Goal: Find specific page/section: Find specific page/section

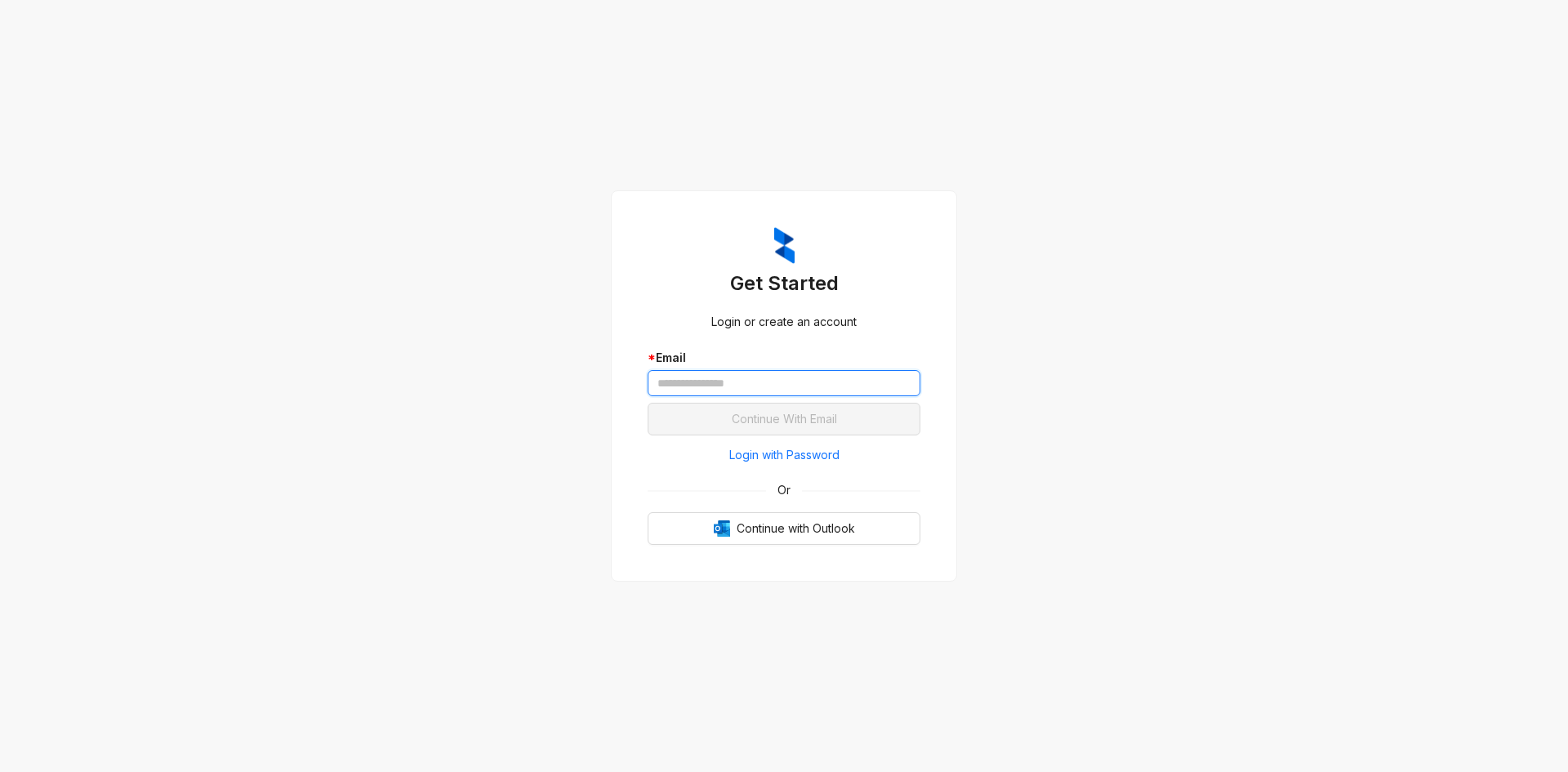
click at [865, 386] on input "text" at bounding box center [784, 383] width 273 height 26
type input "**********"
click at [648, 402] on button "Continue With Email" at bounding box center [784, 418] width 273 height 32
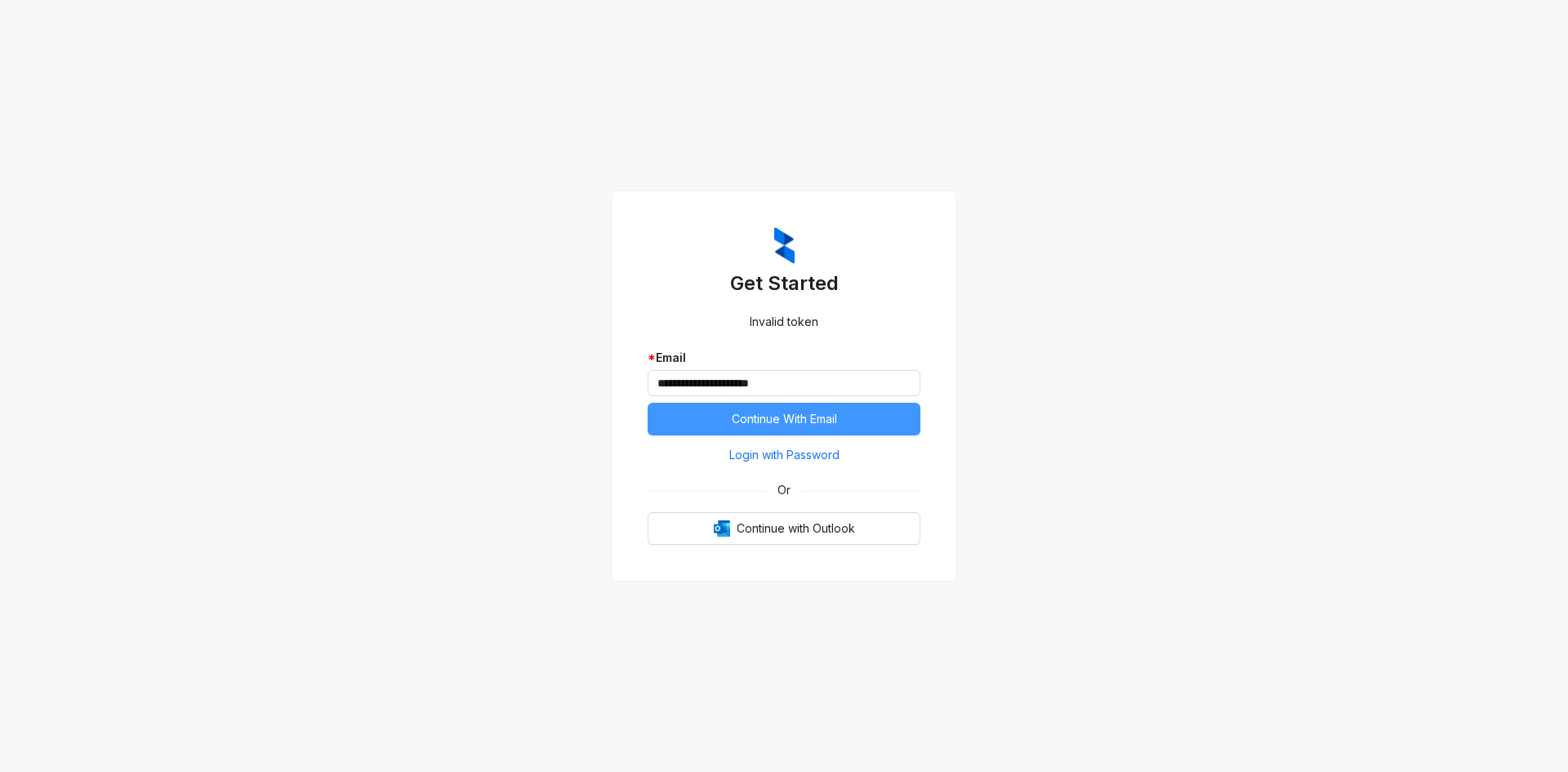
click at [844, 416] on button "Continue With Email" at bounding box center [784, 418] width 273 height 32
click at [744, 418] on span "Continue With Email" at bounding box center [784, 419] width 105 height 18
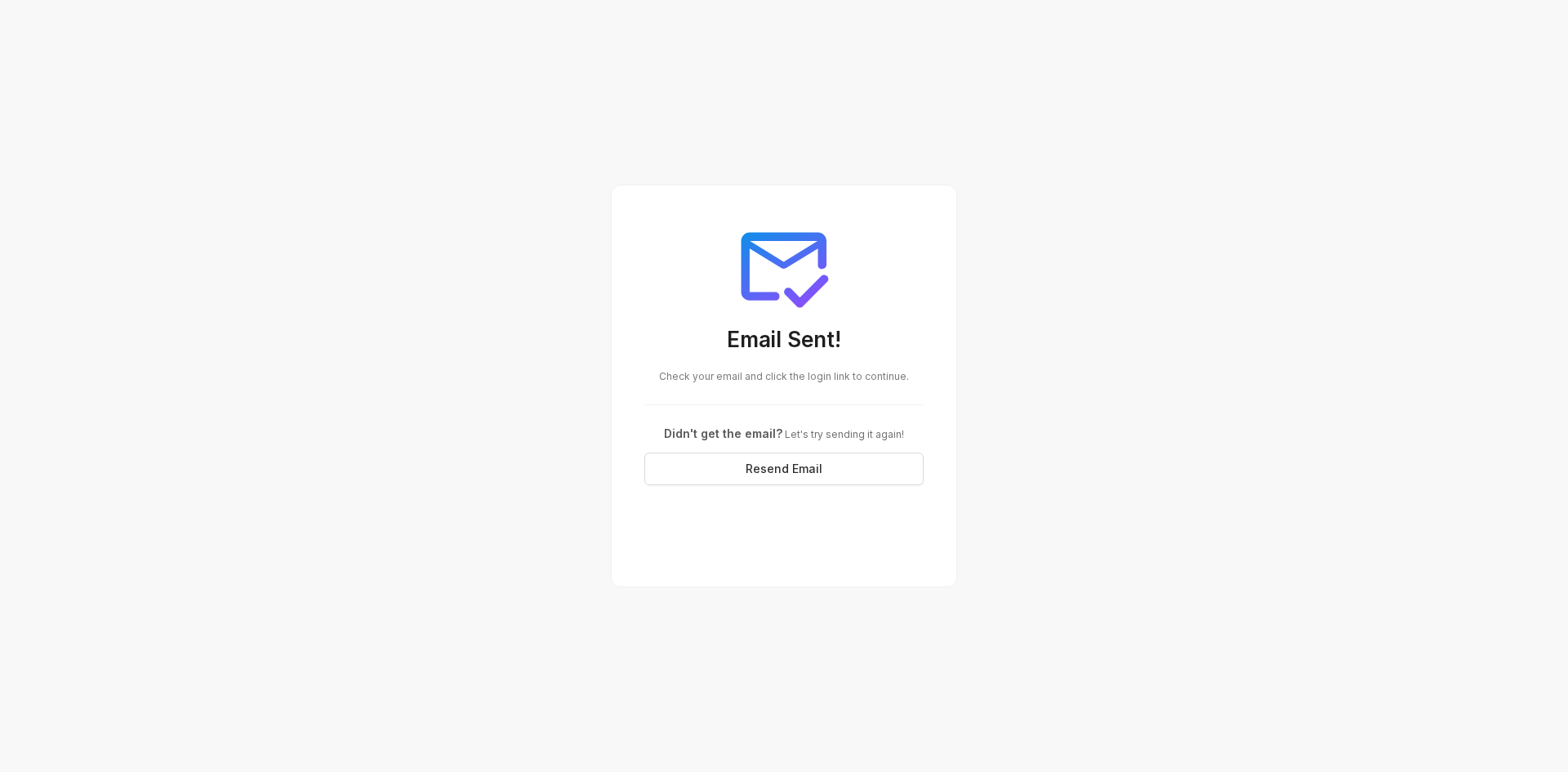
click at [816, 436] on span "Let's try sending it again!" at bounding box center [843, 434] width 122 height 12
click at [815, 436] on span "Let's try sending it again!" at bounding box center [843, 434] width 122 height 12
click at [824, 386] on div "Email Sent! Check your email and click the login link to continue. Didn't get t…" at bounding box center [784, 351] width 319 height 306
drag, startPoint x: 748, startPoint y: 436, endPoint x: 828, endPoint y: 428, distance: 80.4
click at [828, 428] on div "Didn't get the email? Let's try sending it again!" at bounding box center [784, 434] width 280 height 18
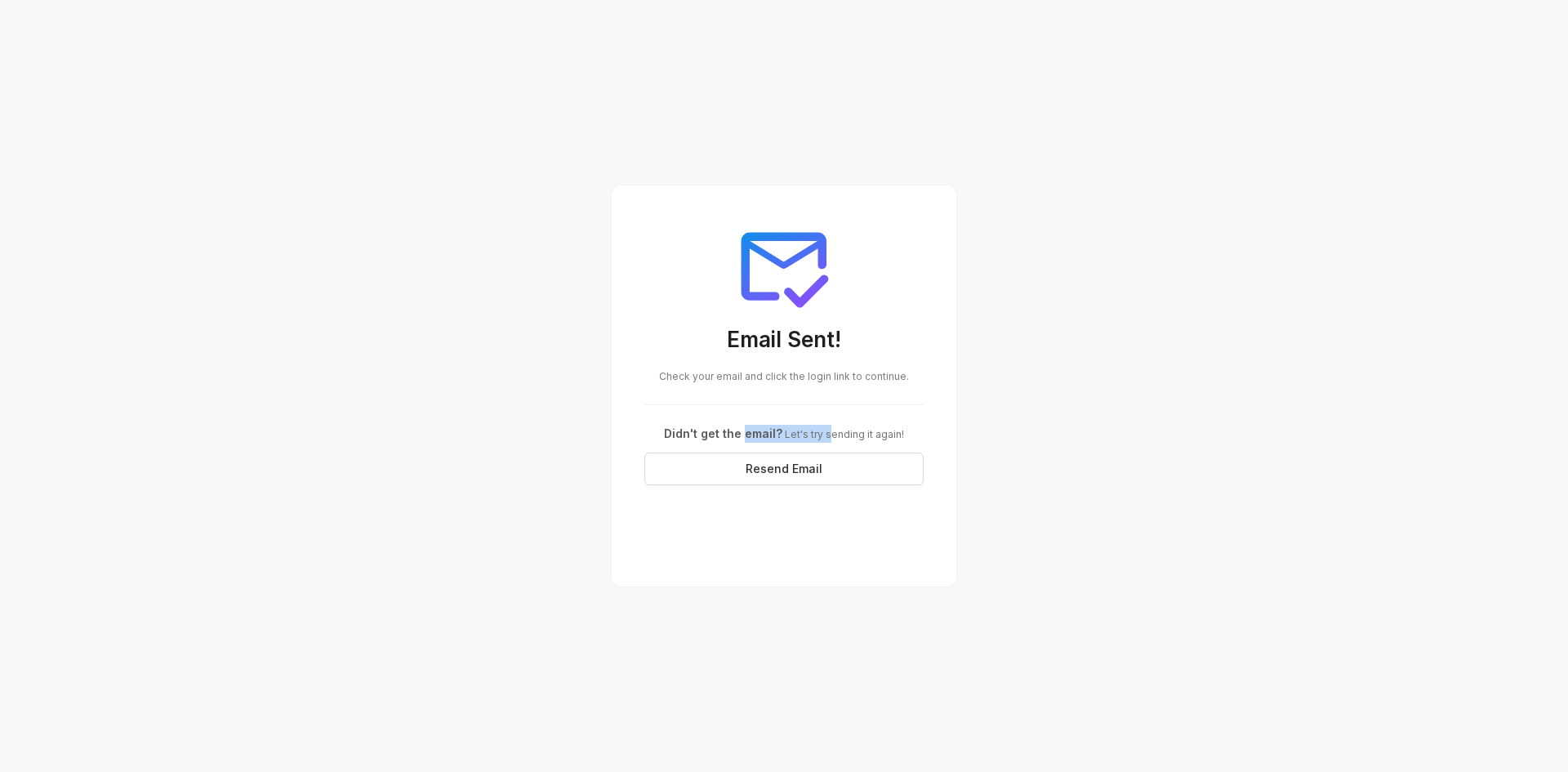
click at [828, 428] on span "Let's try sending it again!" at bounding box center [843, 434] width 122 height 12
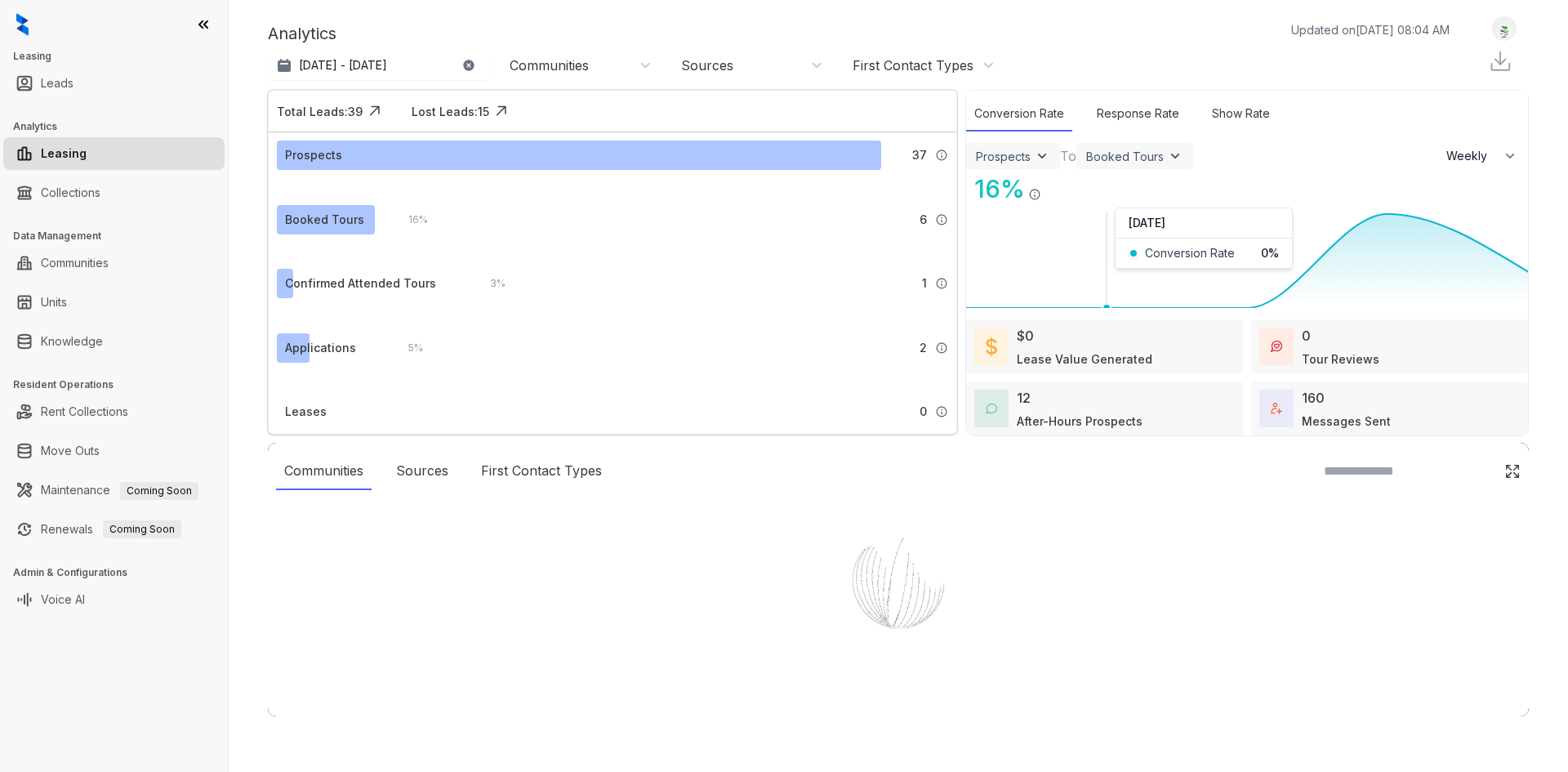
select select "******"
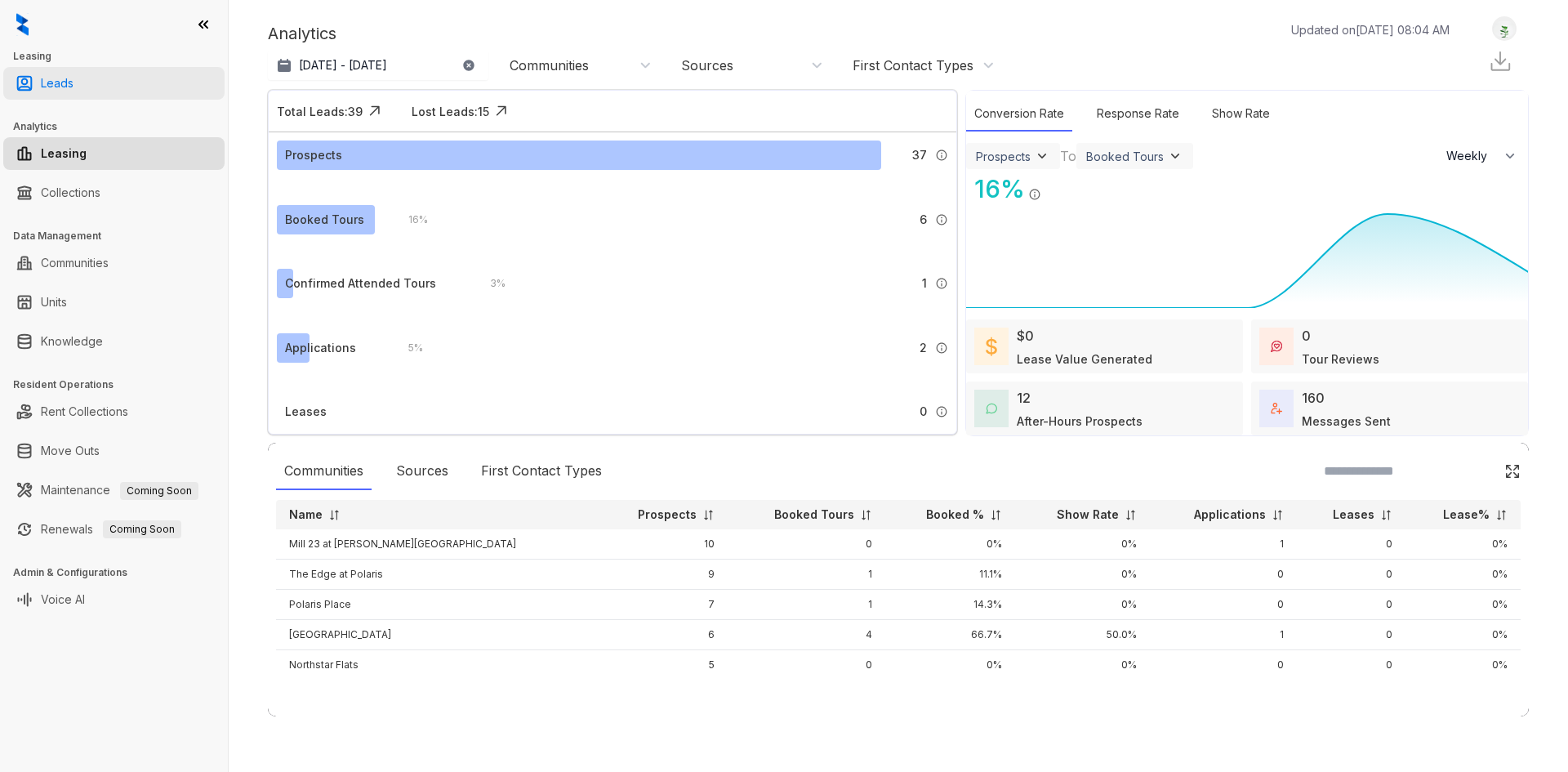
click at [74, 85] on link "Leads" at bounding box center [57, 82] width 32 height 32
click at [71, 80] on link "Leads" at bounding box center [57, 82] width 32 height 32
click at [51, 73] on link "Leads" at bounding box center [57, 82] width 32 height 32
click at [74, 85] on link "Leads" at bounding box center [57, 82] width 32 height 32
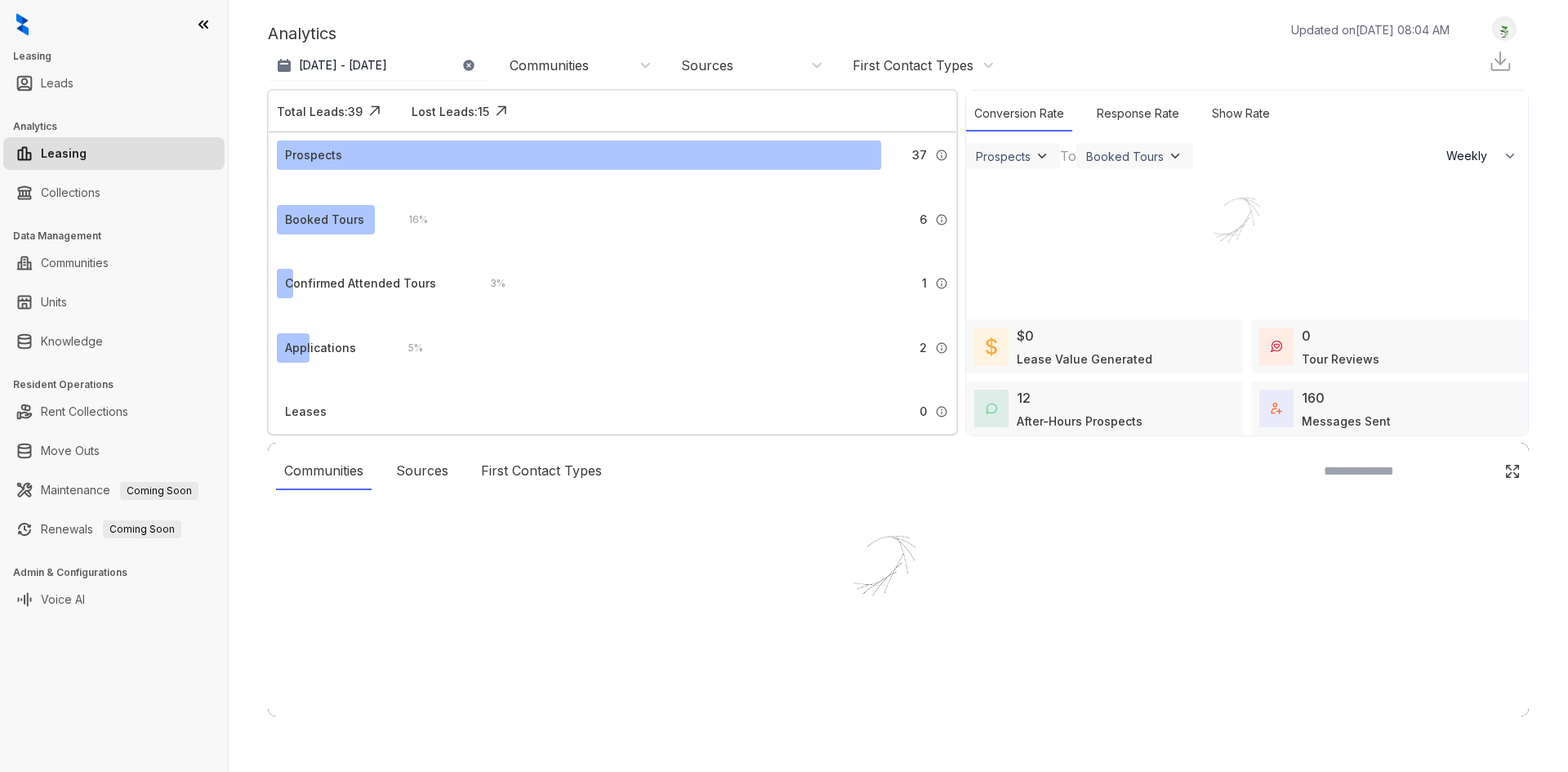
select select "******"
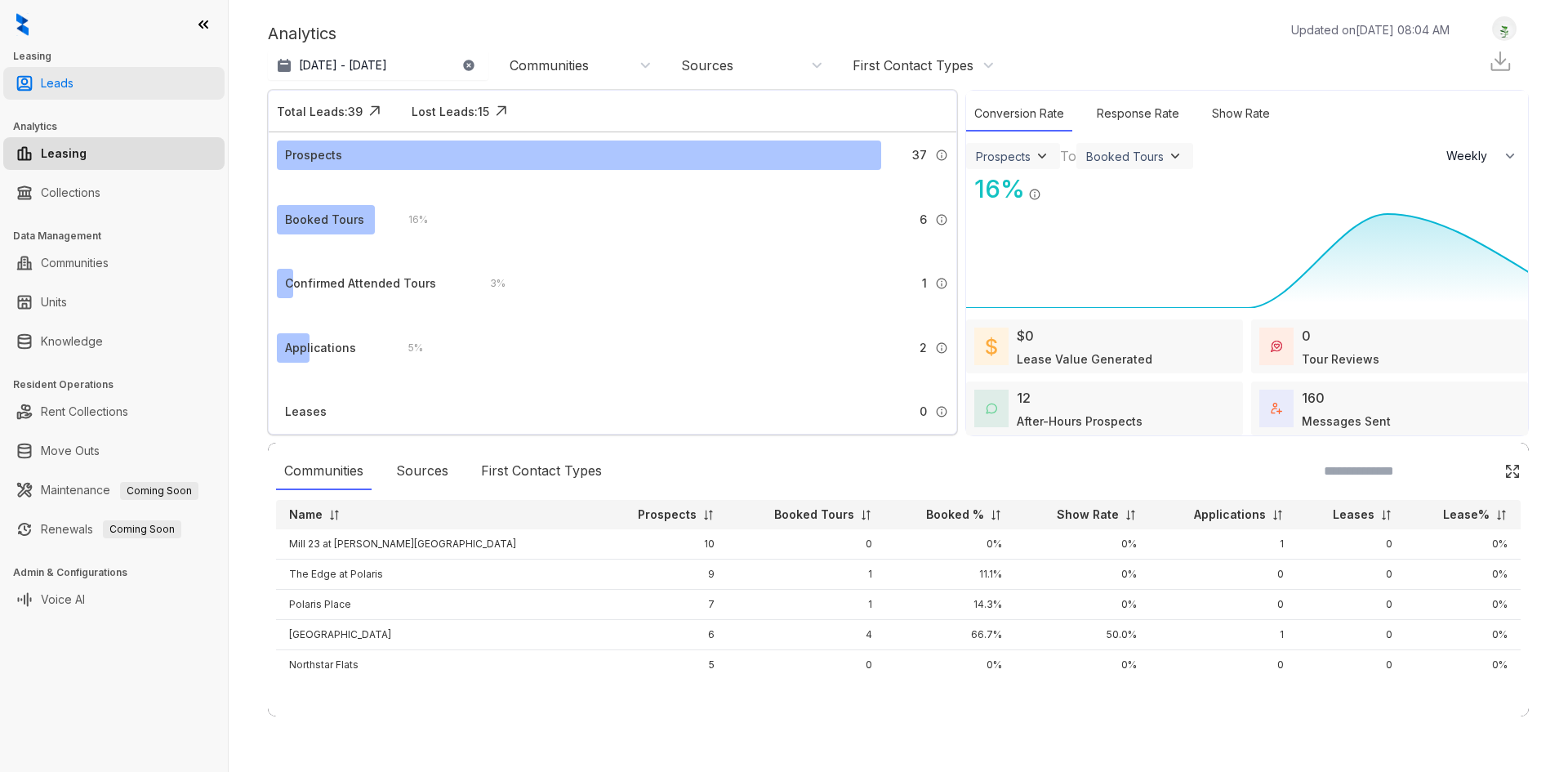
click at [74, 88] on link "Leads" at bounding box center [57, 82] width 32 height 32
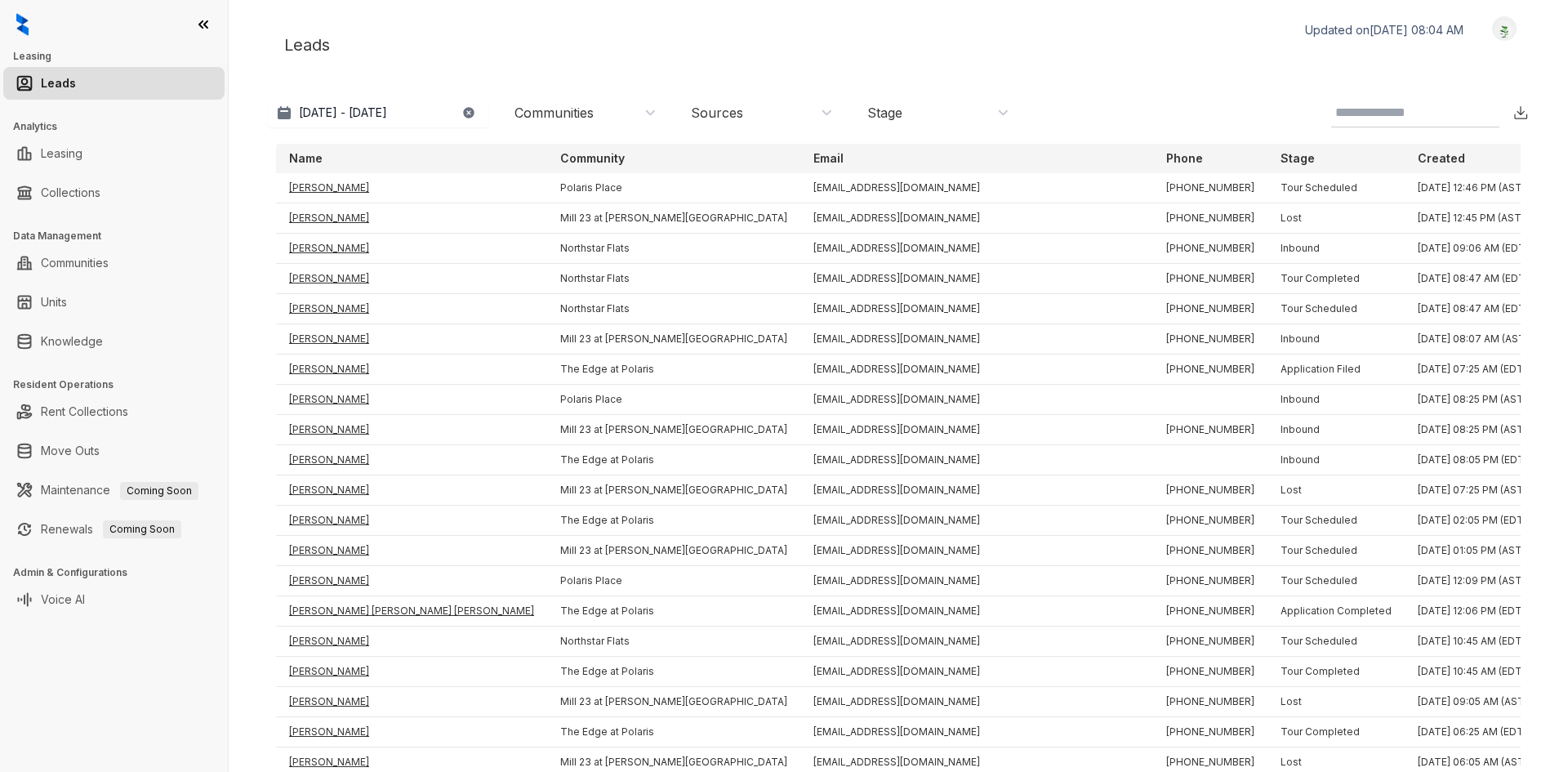
click at [961, 34] on div "Leads Updated on Aug 15, 2025, 08:04 AM Logout" at bounding box center [898, 45] width 1261 height 57
click at [1173, 28] on div "Leads Updated on Aug 15, 2025, 08:04 AM Logout" at bounding box center [898, 45] width 1261 height 57
click at [1176, 49] on div "Leads Updated on Aug 15, 2025, 08:04 AM Logout" at bounding box center [898, 45] width 1261 height 57
click at [1216, 72] on div "Leads Updated on Aug 15, 2025, 08:04 AM Logout" at bounding box center [898, 45] width 1261 height 57
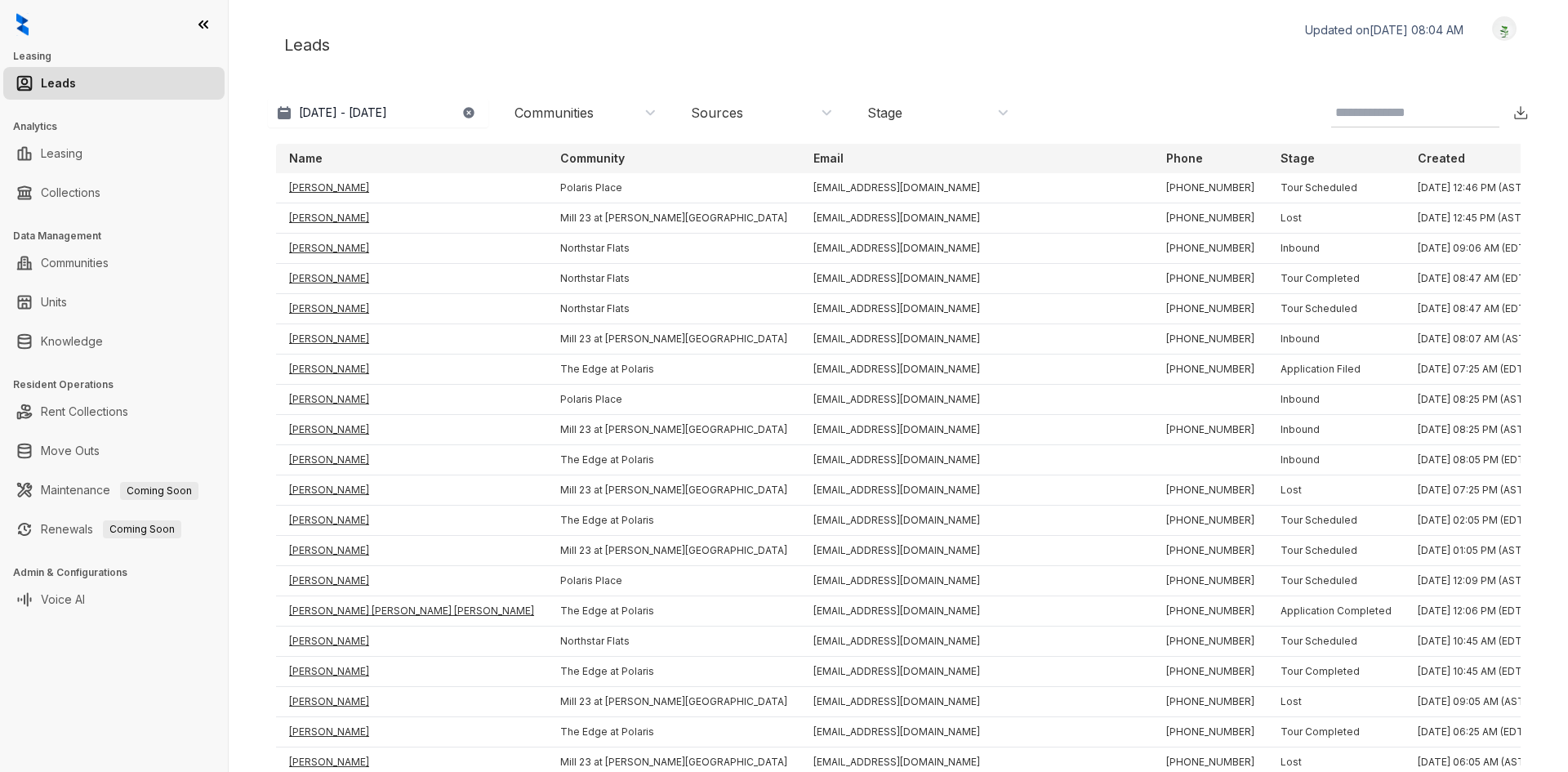
drag, startPoint x: 1182, startPoint y: 52, endPoint x: 1183, endPoint y: 63, distance: 11.0
click at [1186, 72] on div "Leads Updated on Aug 15, 2025, 08:04 AM Logout" at bounding box center [898, 45] width 1261 height 57
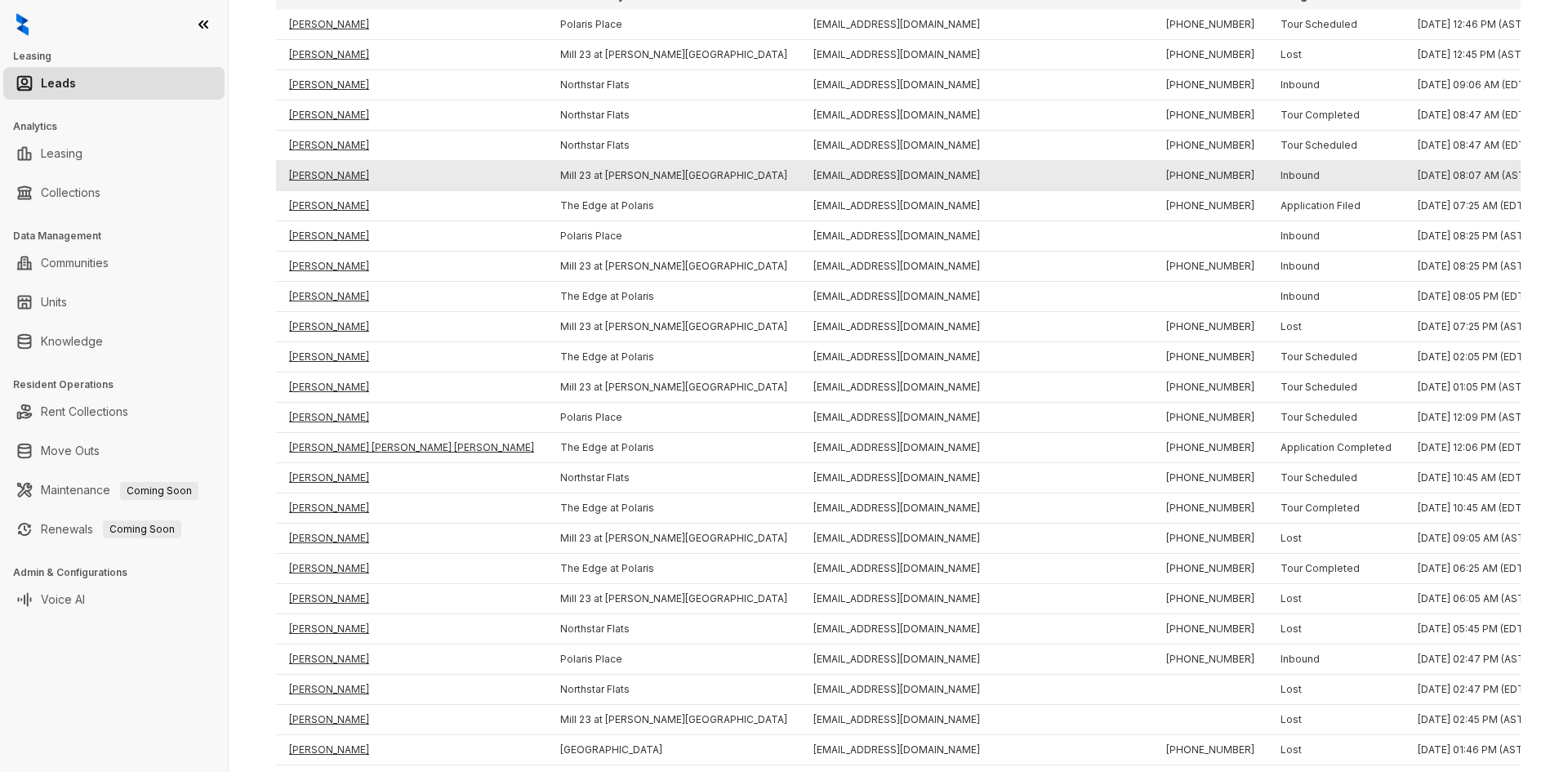
scroll to position [327, 0]
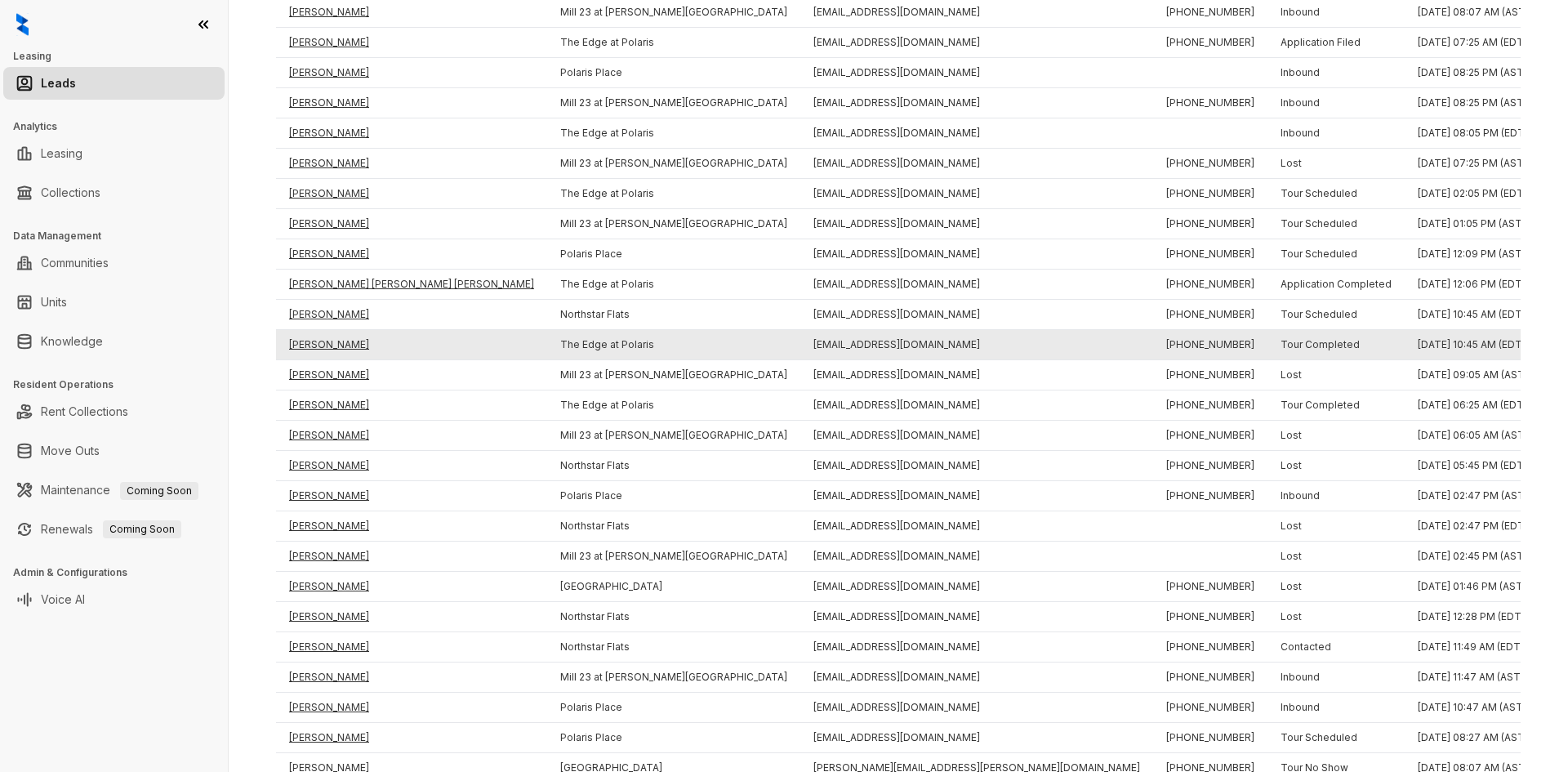
click at [329, 347] on td "Matt Amos" at bounding box center [411, 344] width 271 height 30
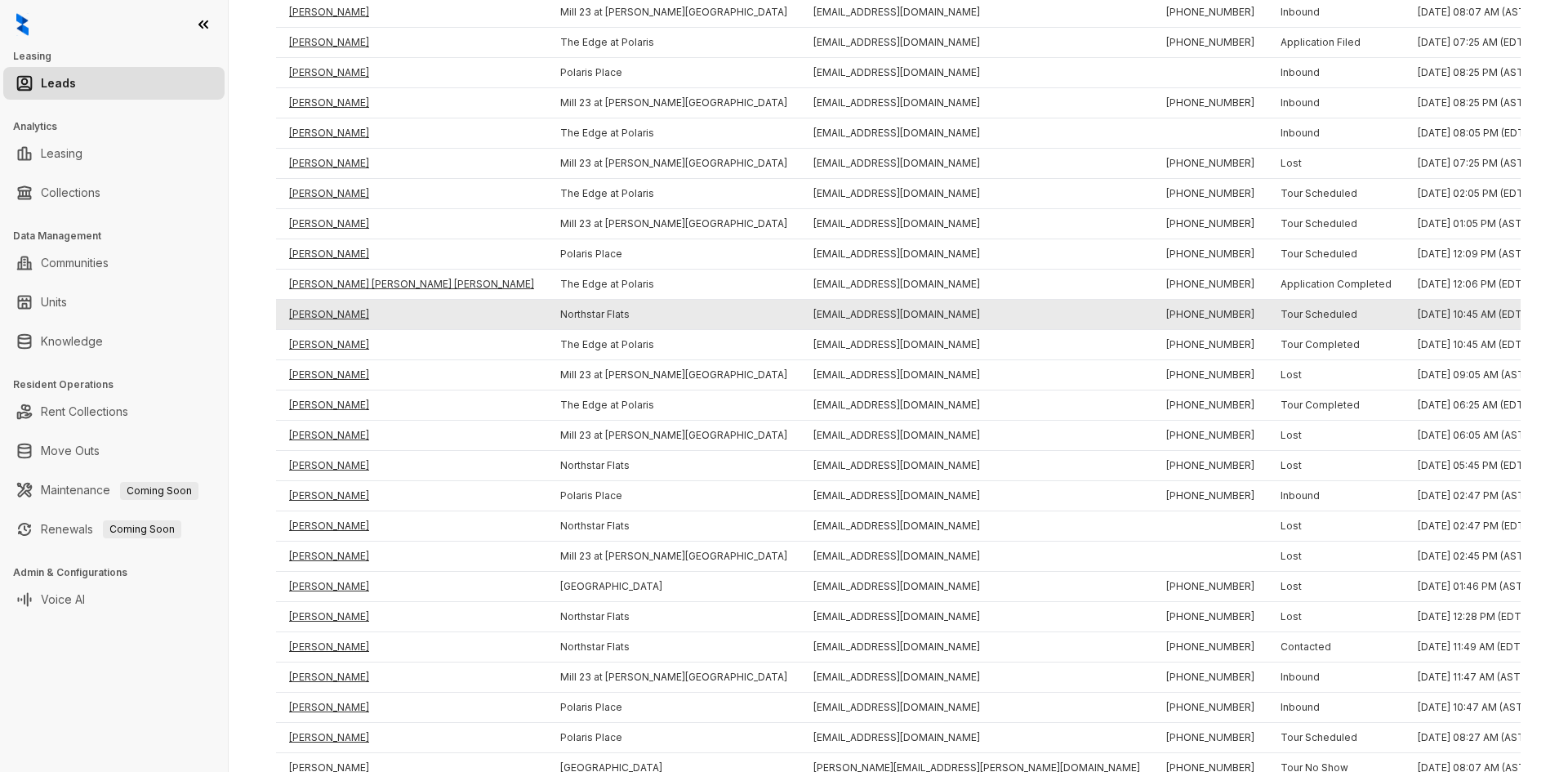
click at [329, 314] on td "Corey Horn" at bounding box center [411, 314] width 271 height 30
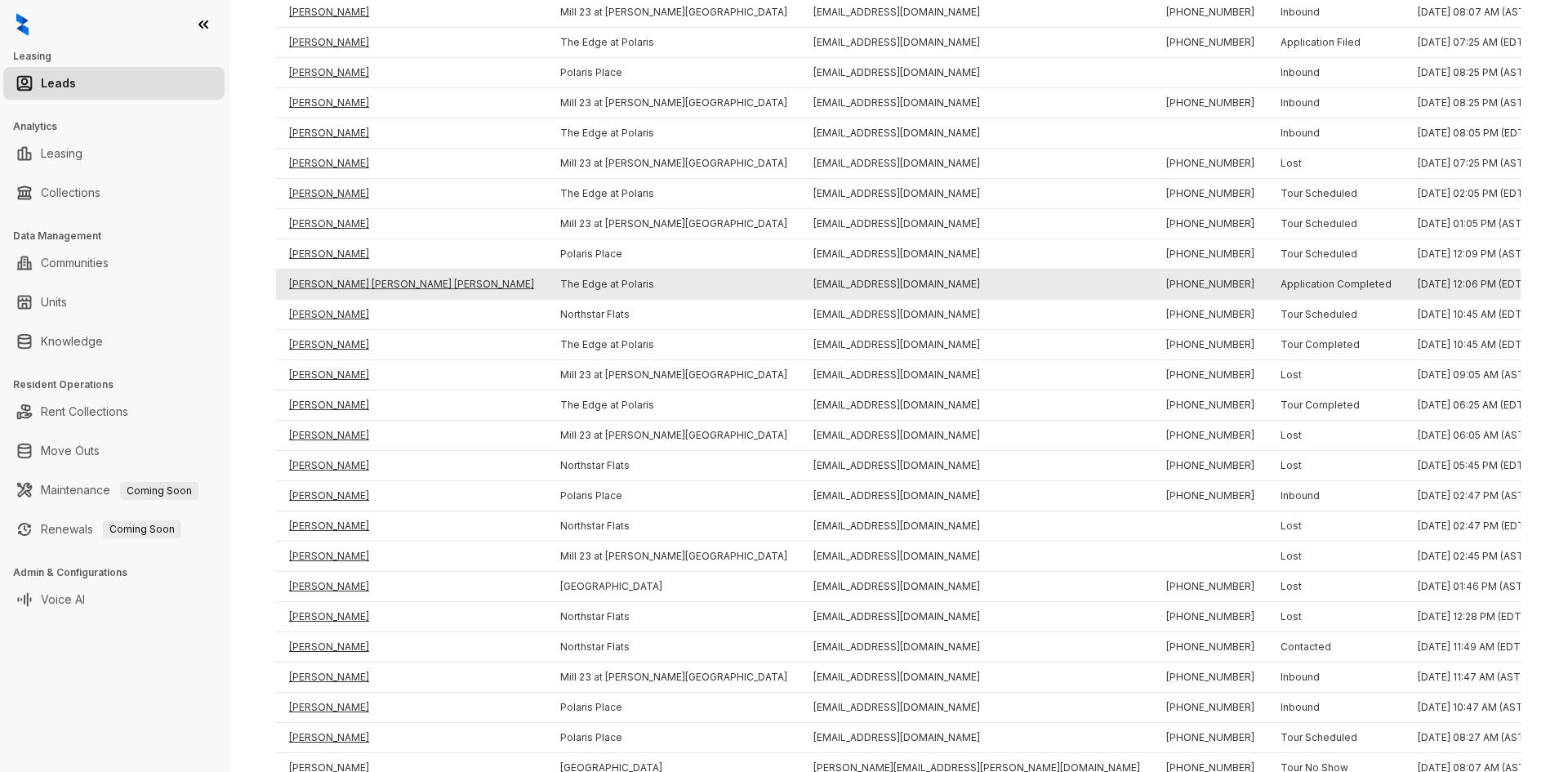
click at [324, 284] on td "Mostafa Osama Mohamed Fathy Mohamed Al Hassan" at bounding box center [411, 284] width 271 height 30
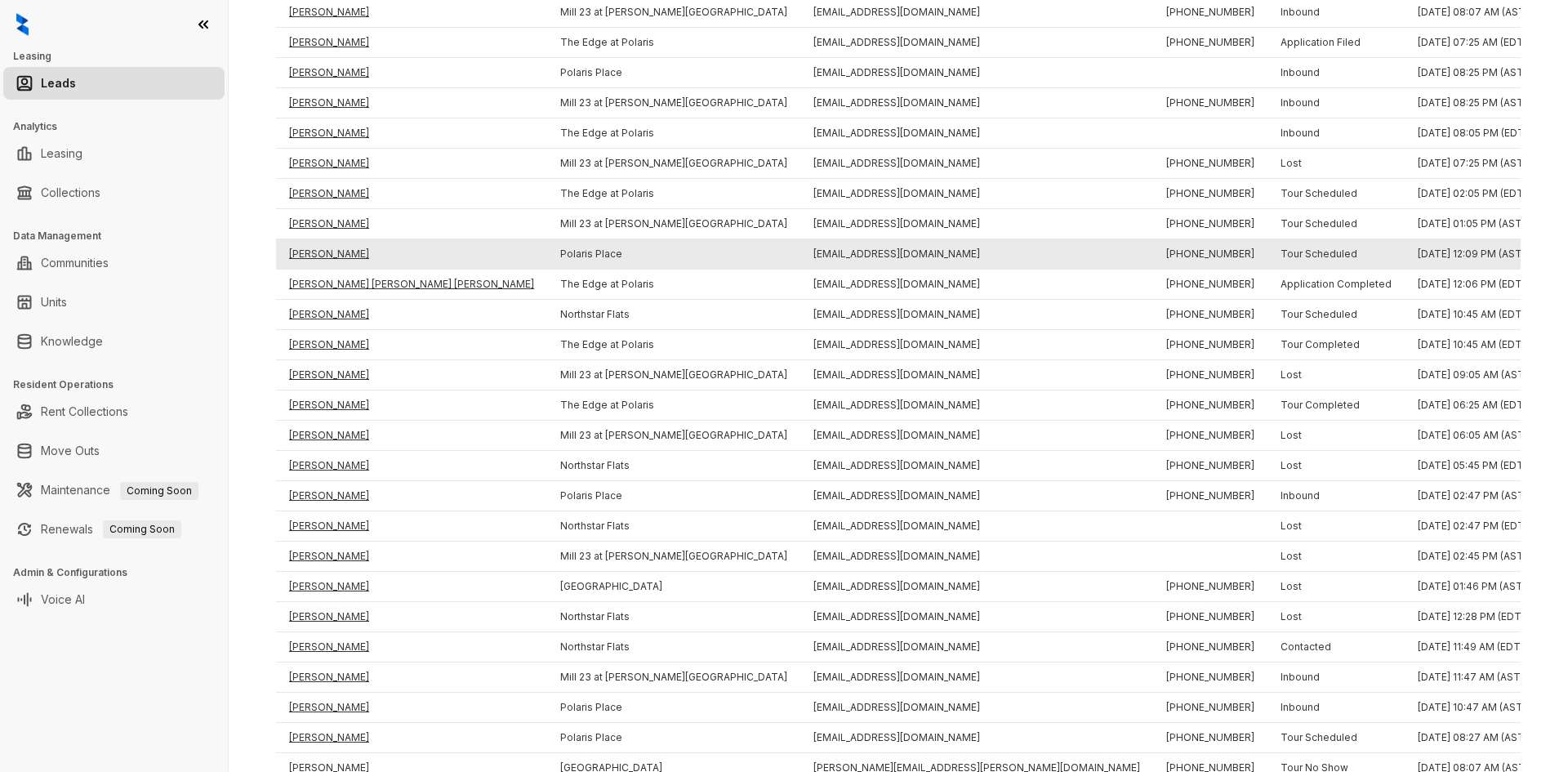
click at [322, 251] on td "Marjorie Brown" at bounding box center [411, 254] width 271 height 30
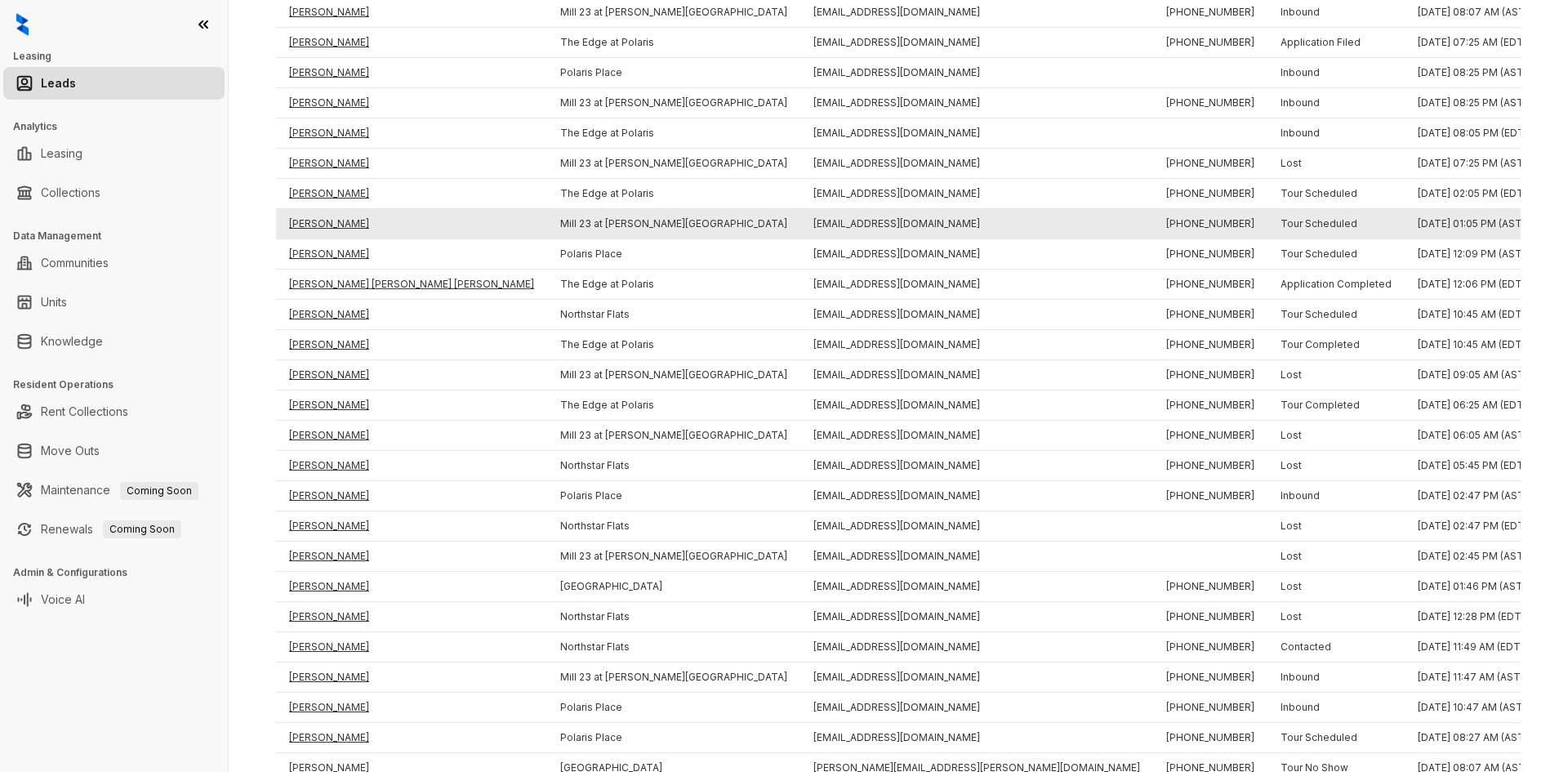
click at [324, 222] on td "Wyatt Smith" at bounding box center [411, 224] width 271 height 30
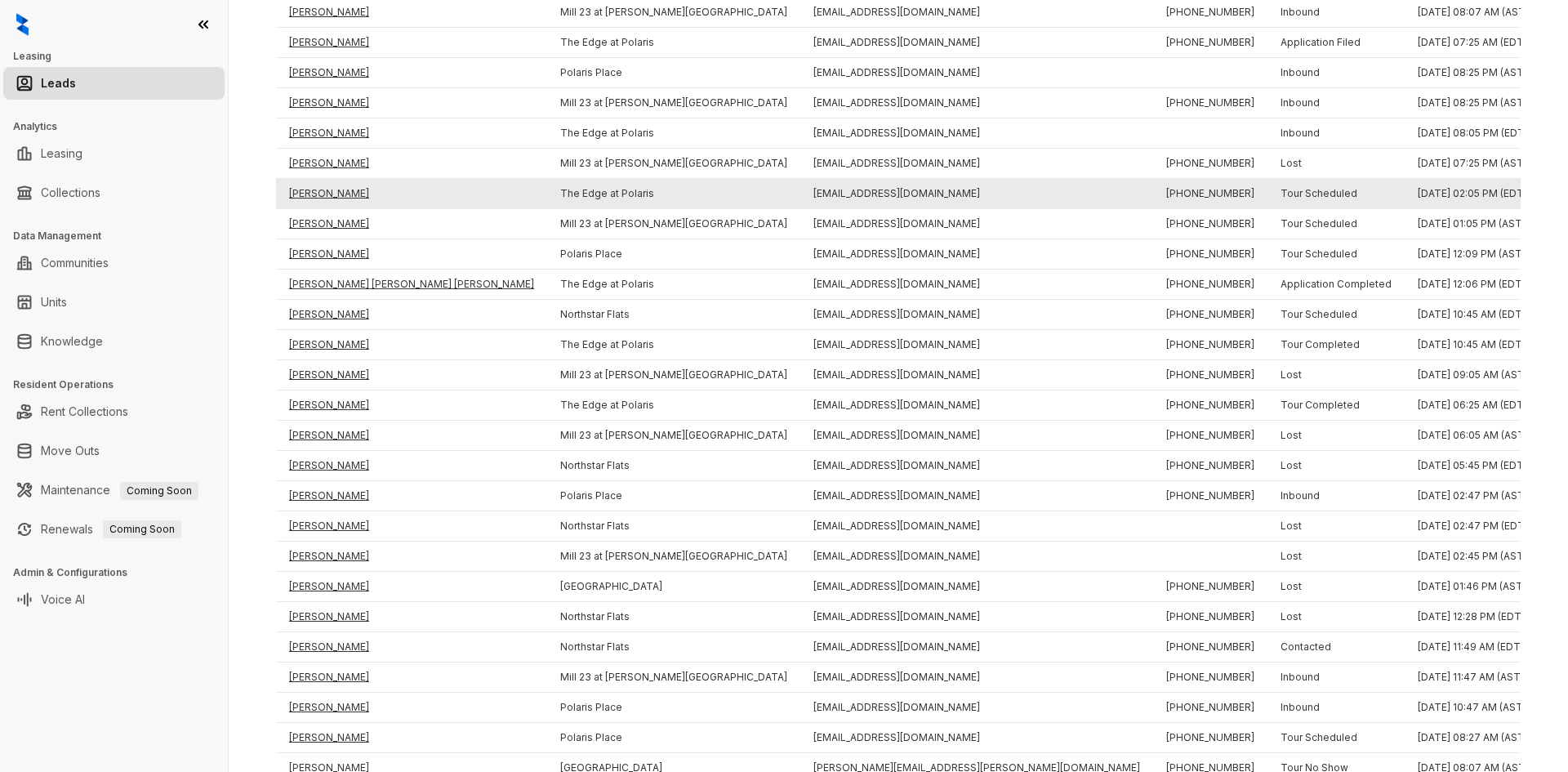
click at [324, 192] on td "William Cunnings" at bounding box center [411, 193] width 271 height 30
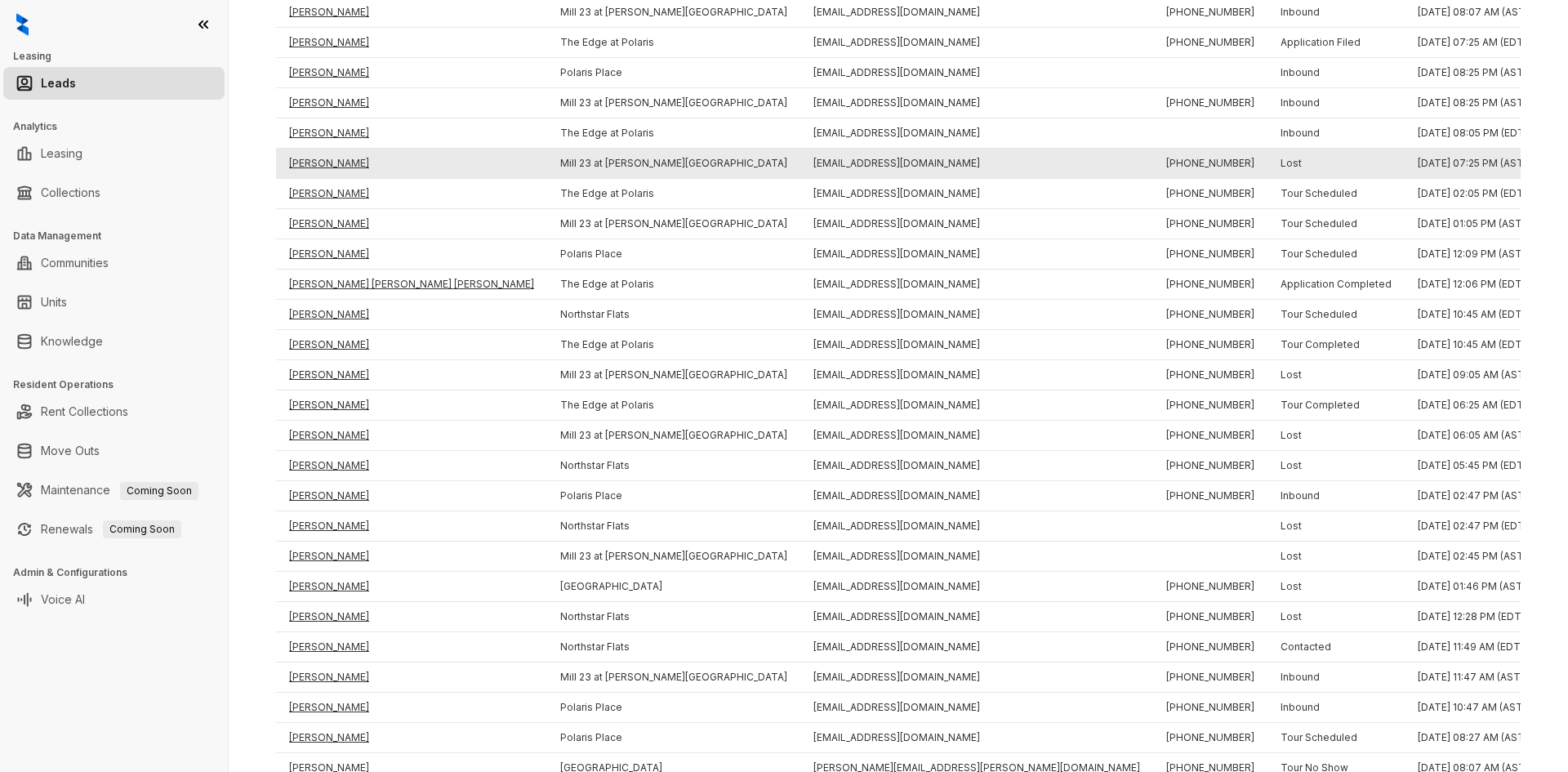
click at [324, 157] on td "Gabriel Randall" at bounding box center [411, 163] width 271 height 30
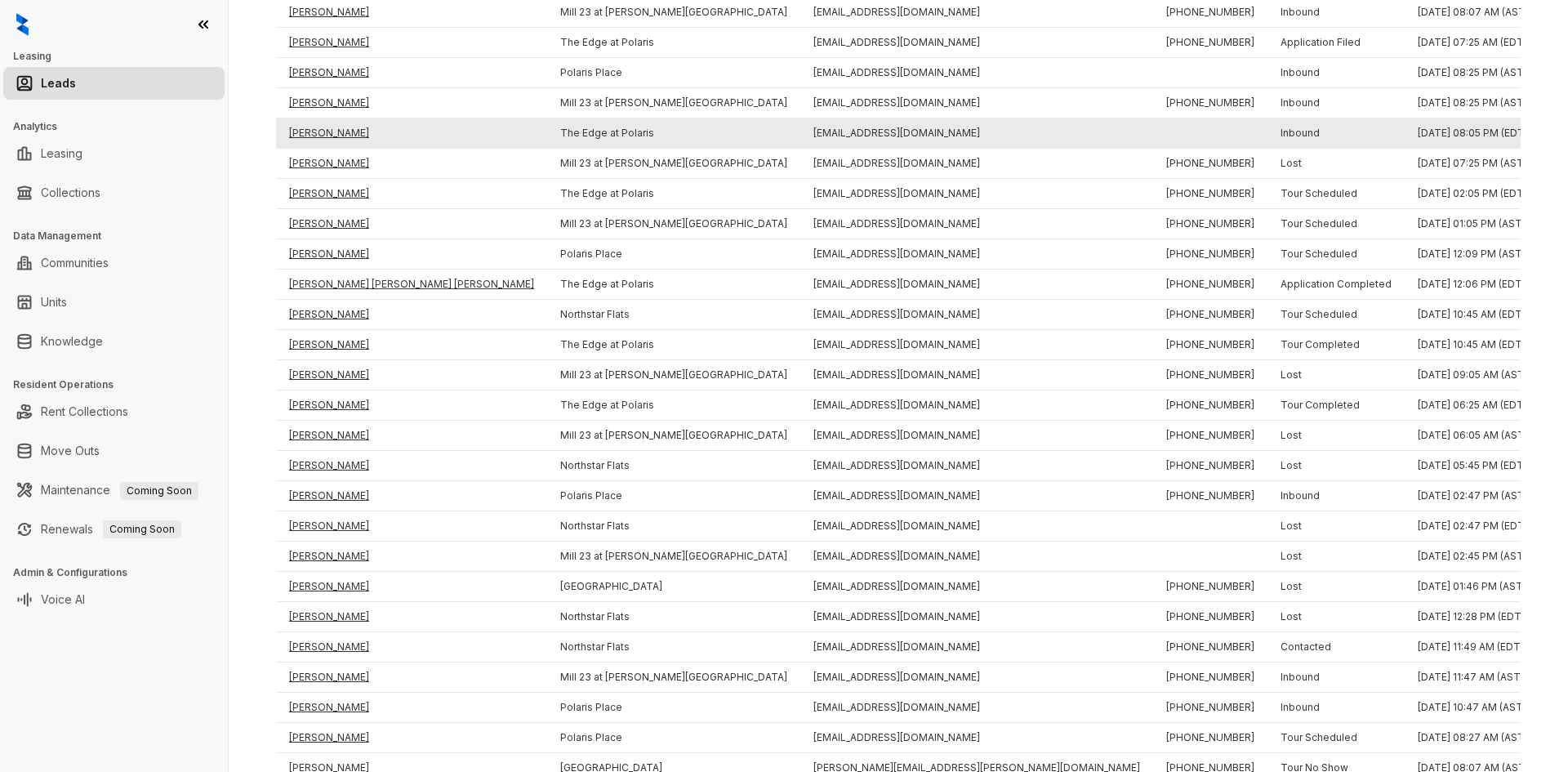
click at [324, 137] on td "Angelo Stevens" at bounding box center [411, 133] width 271 height 30
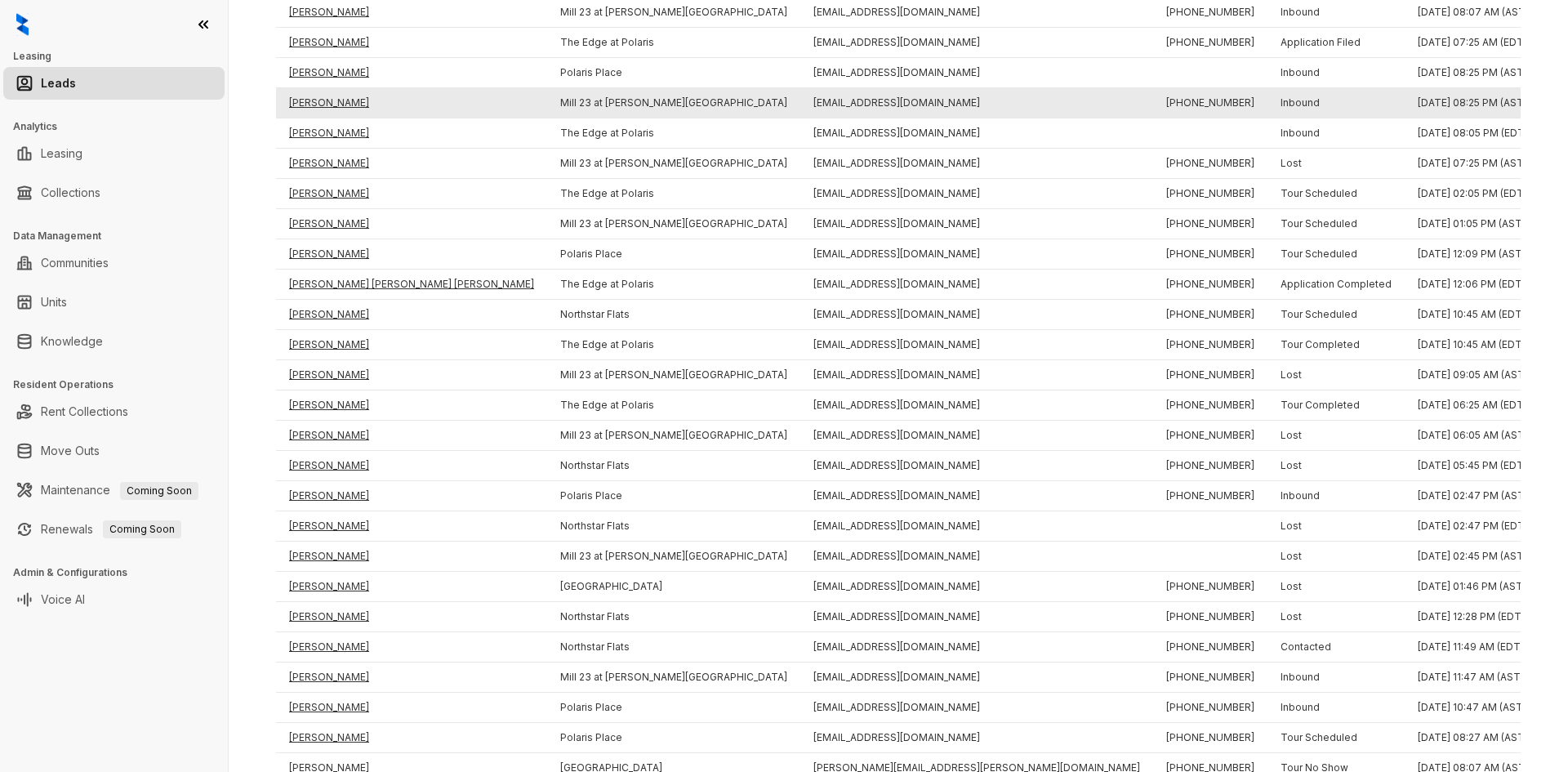
click at [328, 106] on td "Kelvin Craighead" at bounding box center [411, 103] width 271 height 30
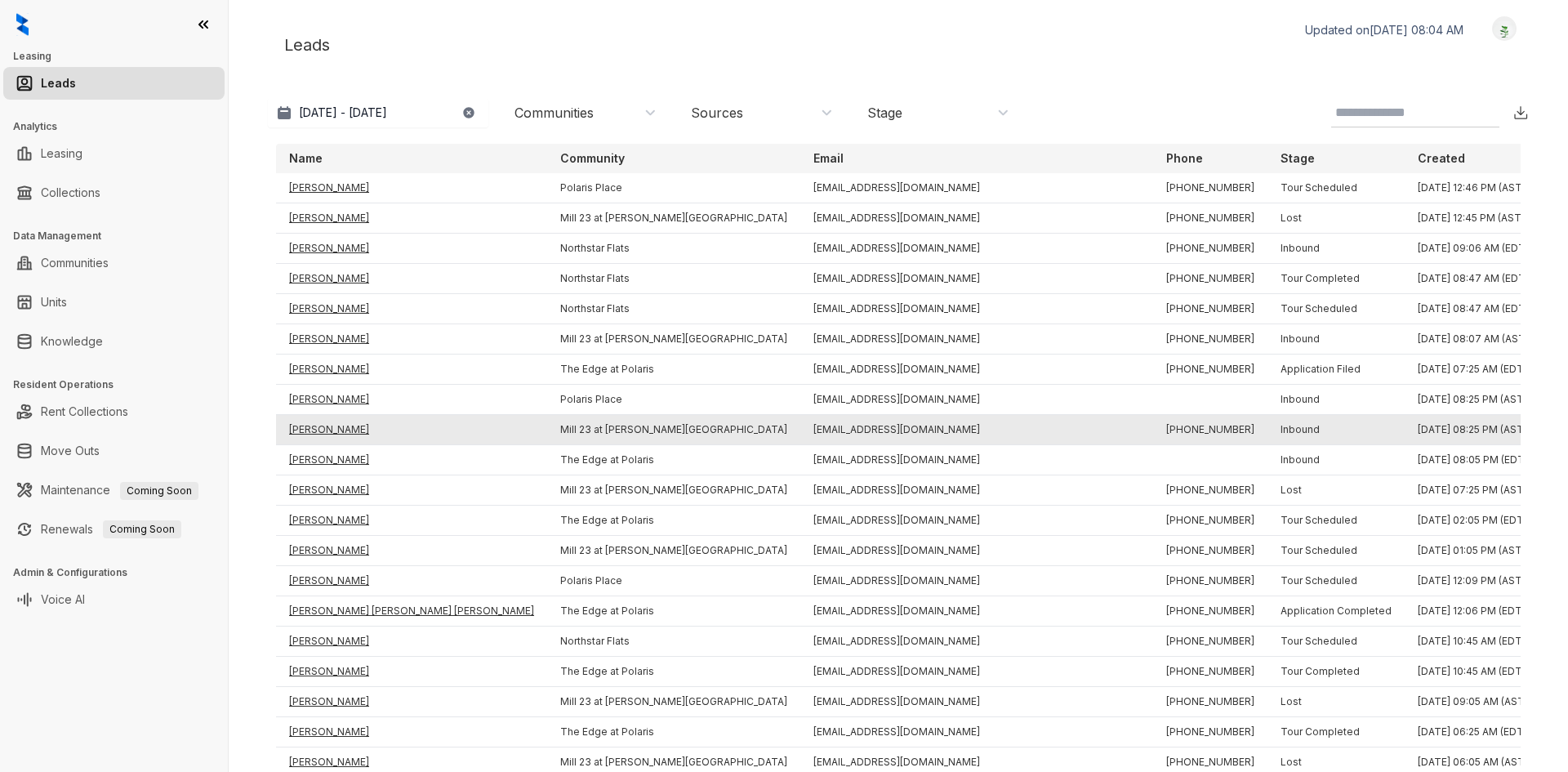
scroll to position [980, 0]
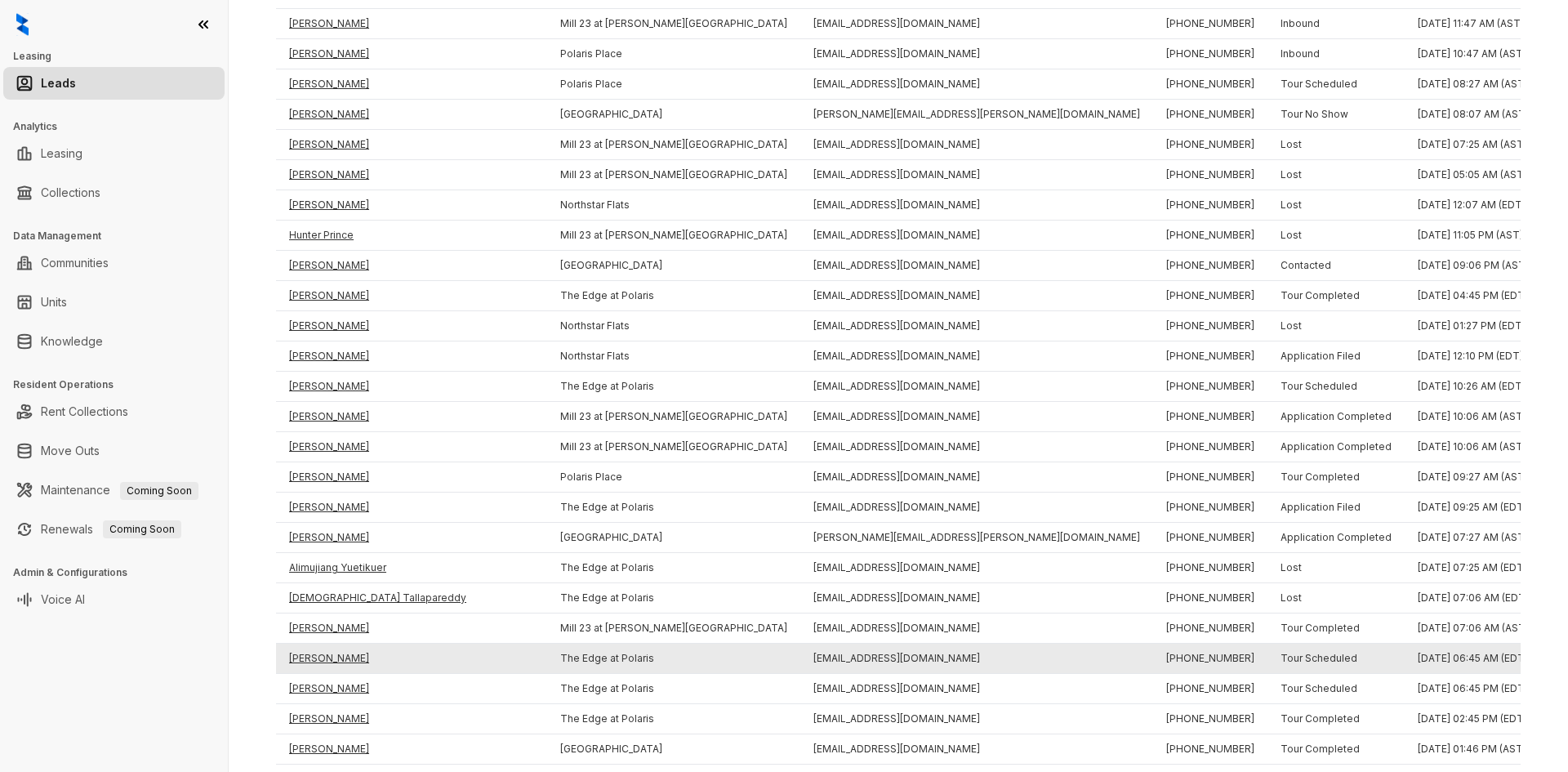
click at [335, 658] on td "Raj Kiran Madaram" at bounding box center [411, 658] width 271 height 30
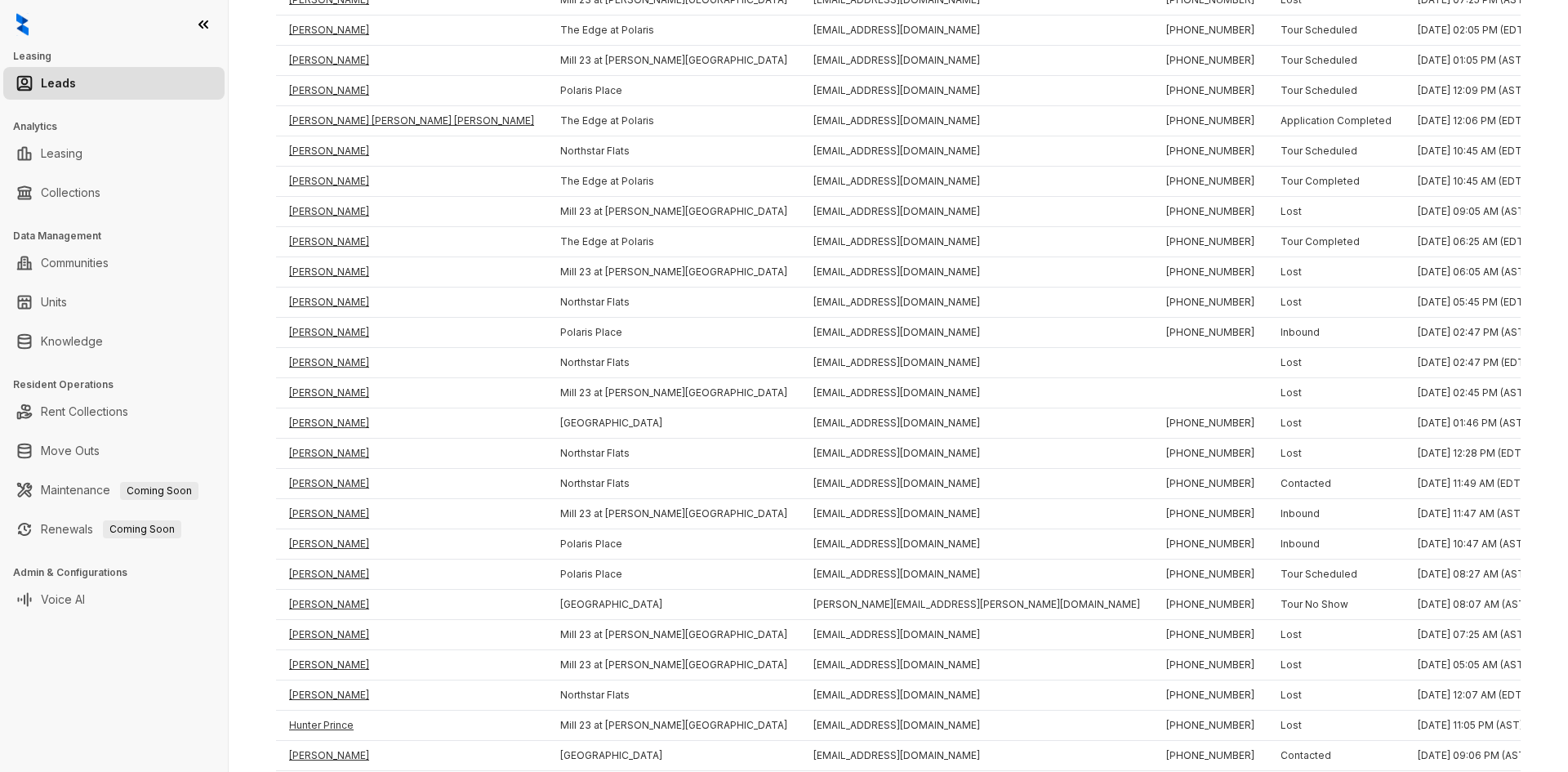
scroll to position [0, 0]
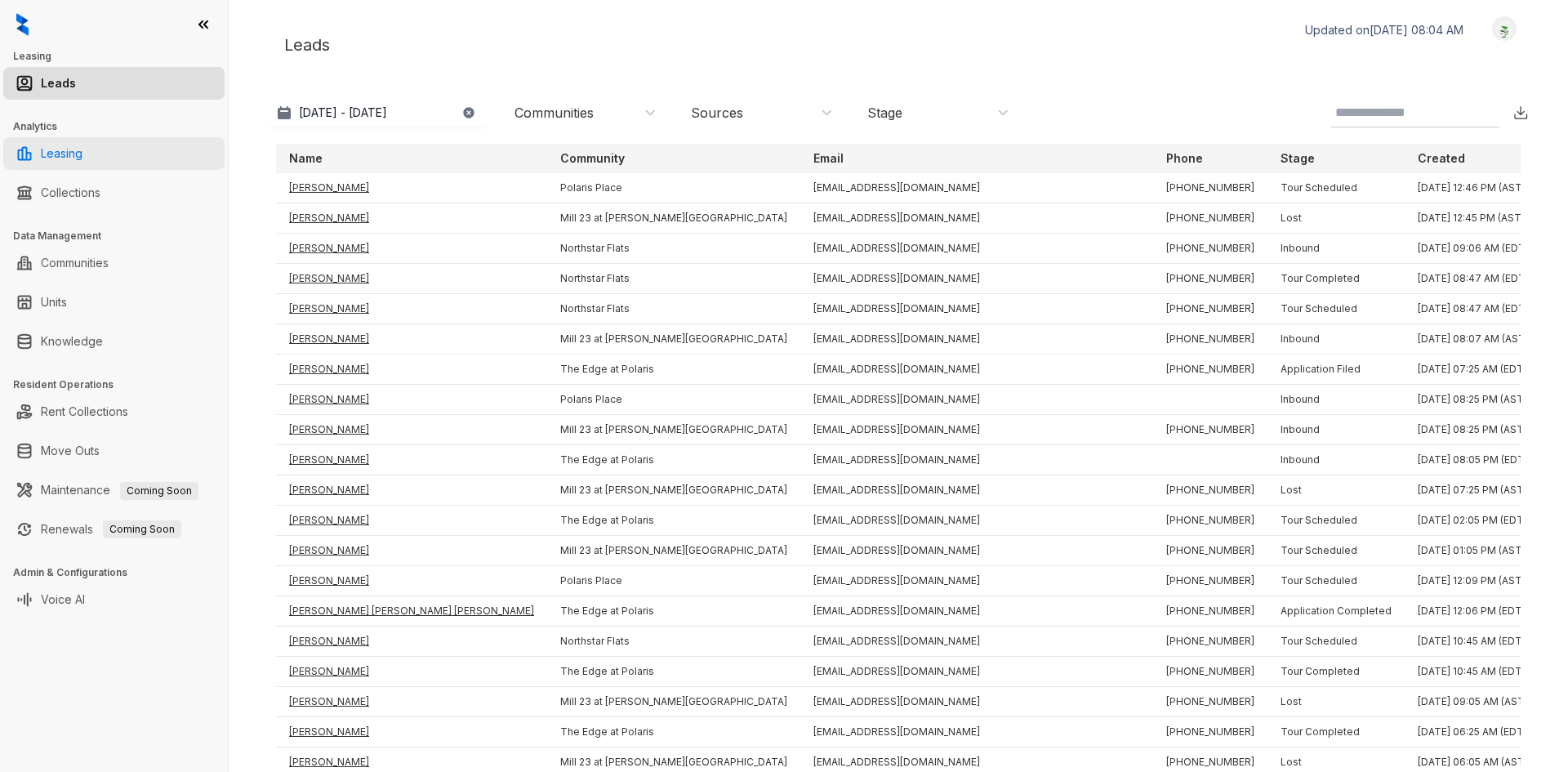
click at [69, 154] on link "Leasing" at bounding box center [62, 153] width 41 height 32
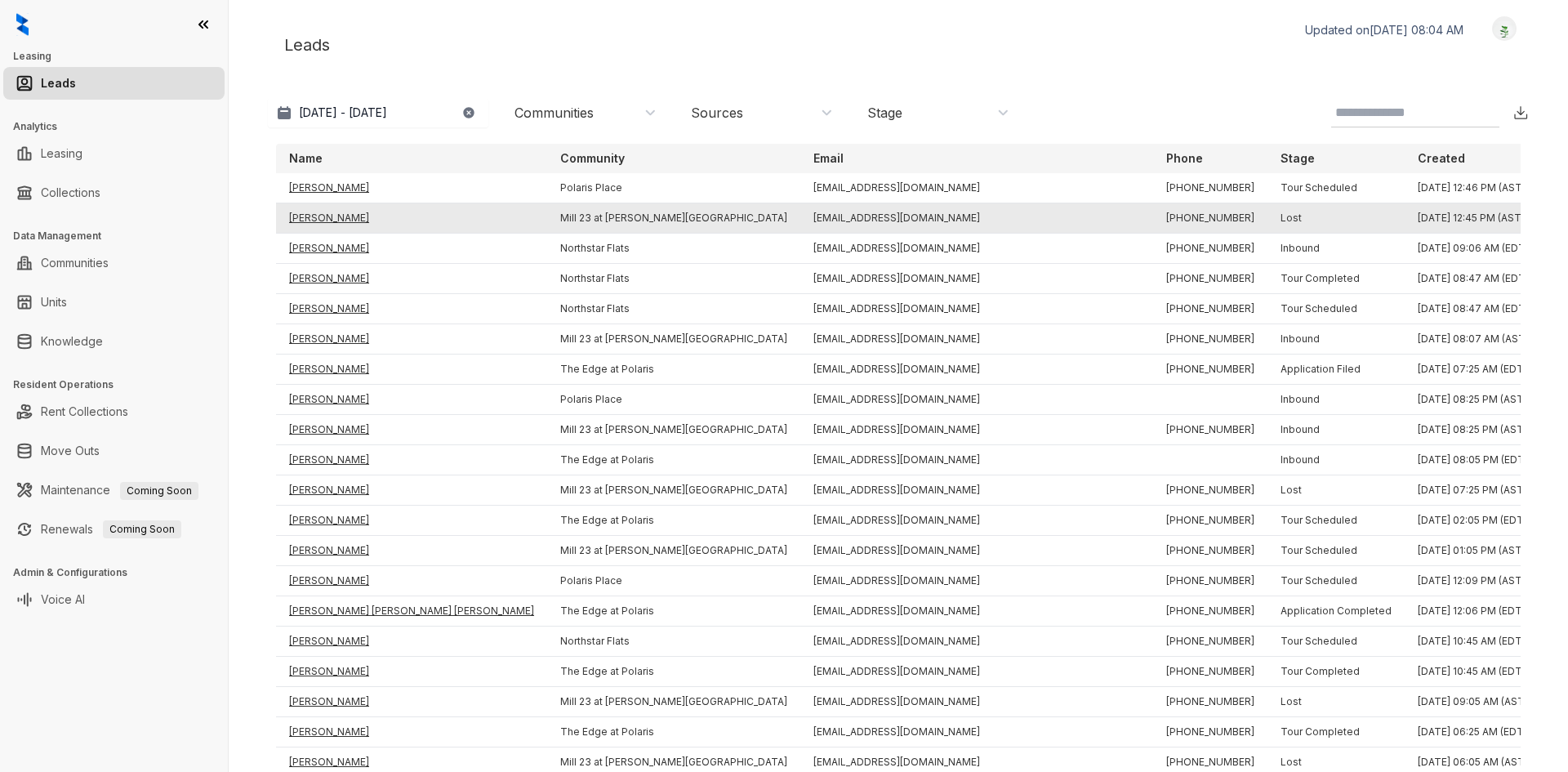
select select "******"
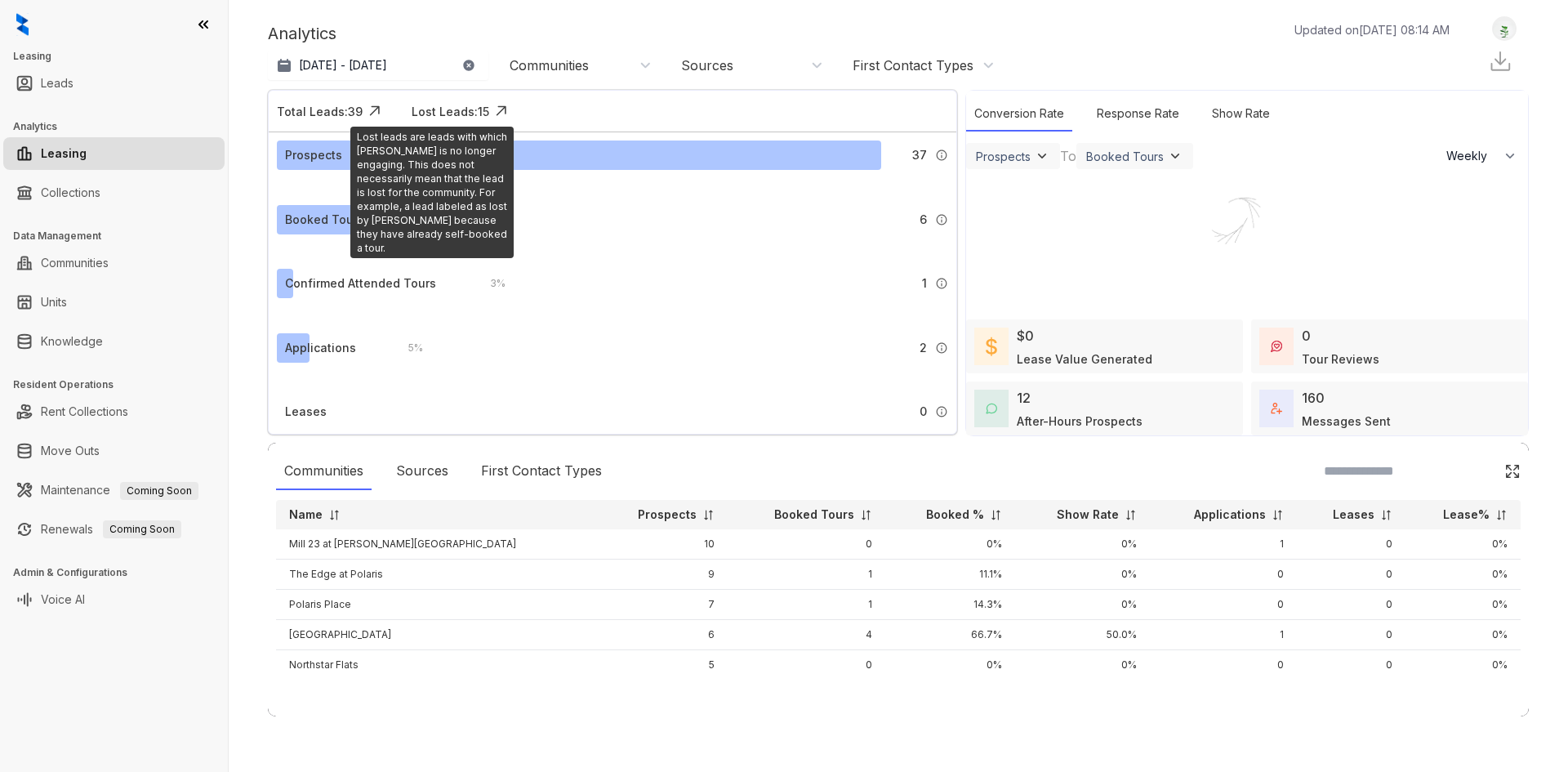
click at [444, 105] on div "Lost Leads: 15" at bounding box center [450, 111] width 78 height 17
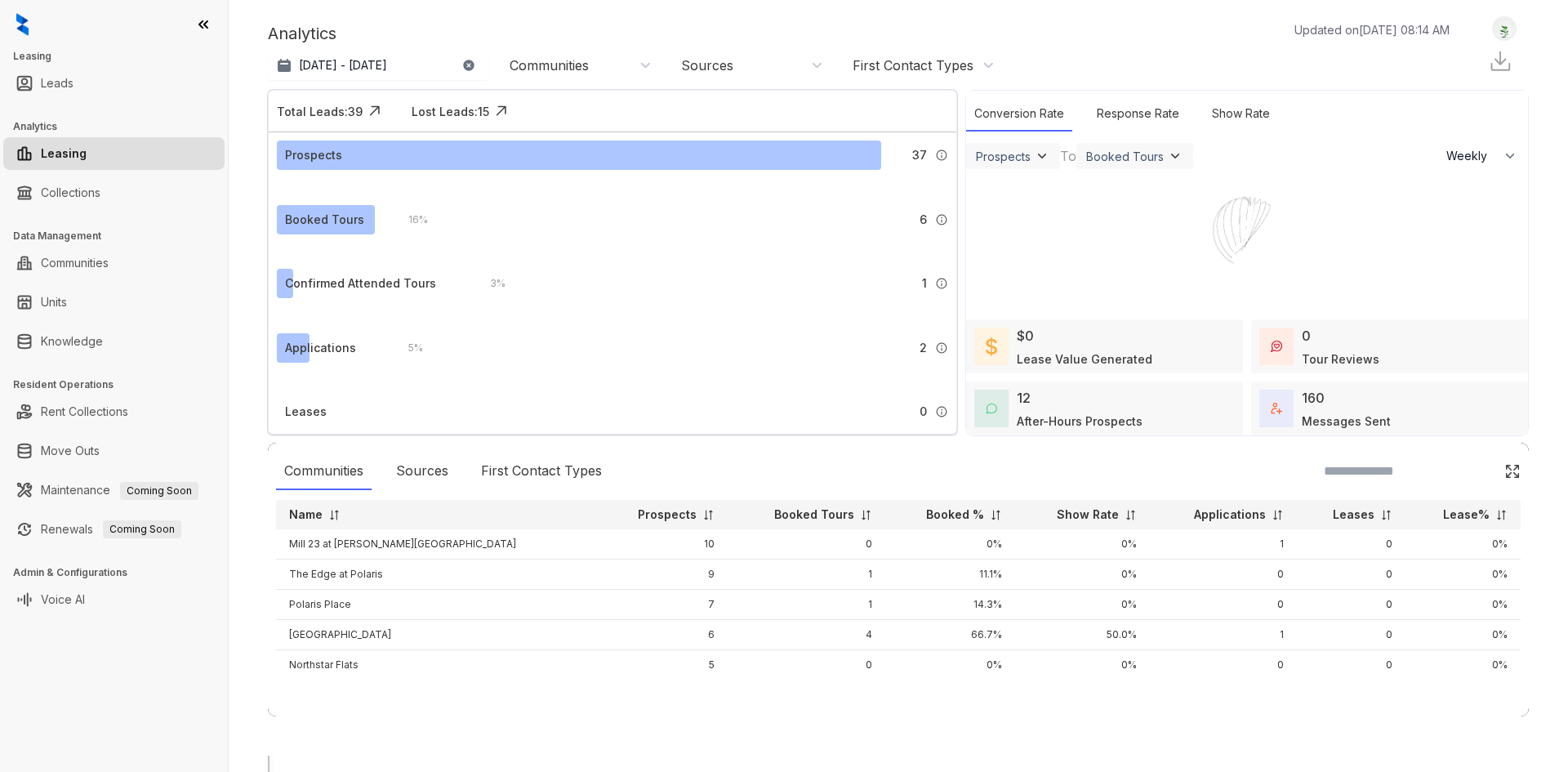
click at [813, 755] on div at bounding box center [898, 755] width 1261 height 0
click at [72, 76] on link "Leads" at bounding box center [57, 82] width 32 height 32
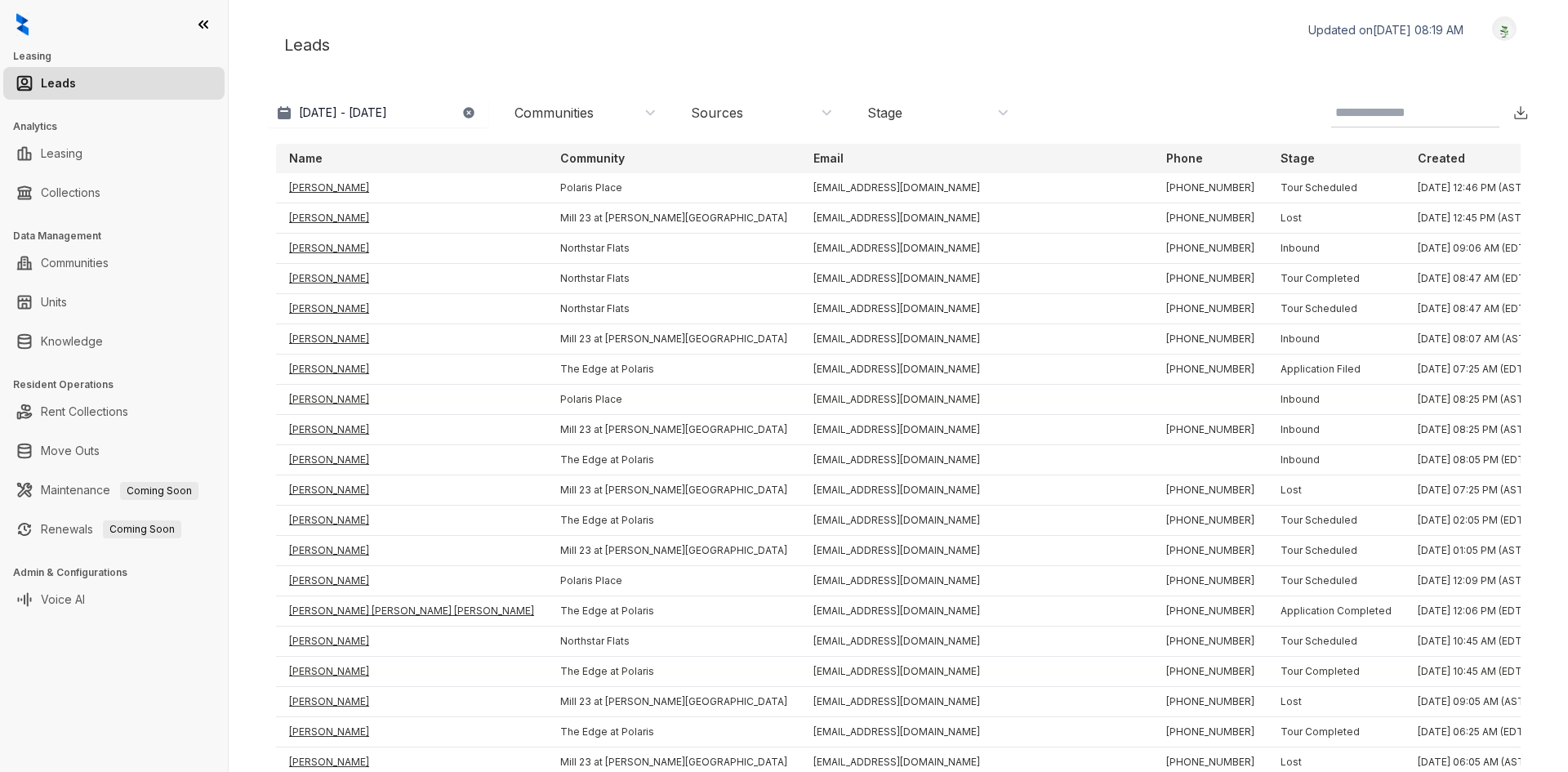
click at [580, 45] on div "Leads Updated on Aug 15, 2025, 08:19 AM Logout" at bounding box center [898, 45] width 1261 height 57
click at [72, 603] on link "Voice AI" at bounding box center [63, 598] width 44 height 32
click at [85, 600] on link "Voice AI" at bounding box center [63, 598] width 44 height 32
click at [57, 605] on link "Voice AI" at bounding box center [63, 598] width 44 height 32
click at [85, 606] on link "Voice AI" at bounding box center [63, 598] width 44 height 32
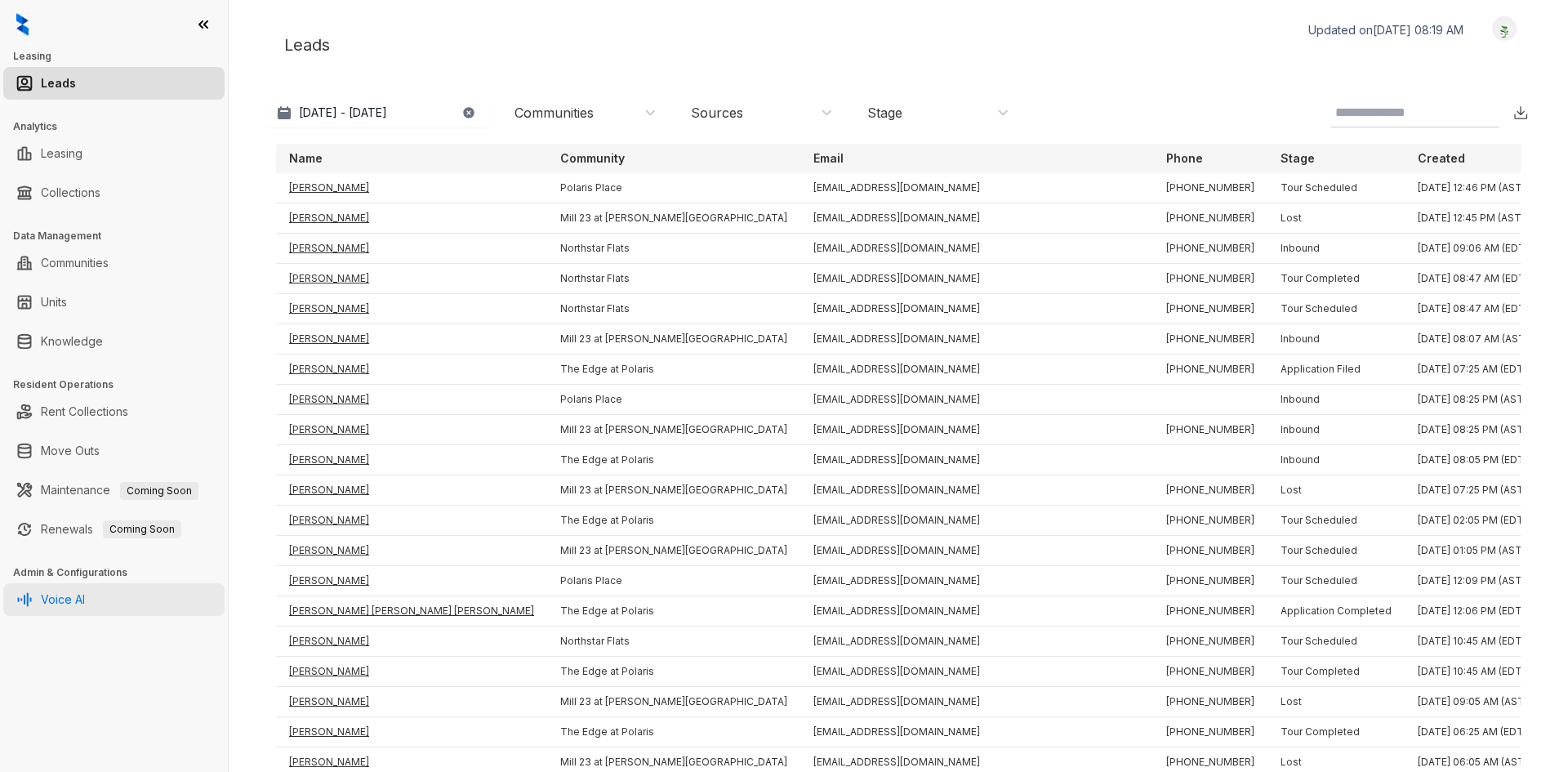
click at [83, 607] on link "Voice AI" at bounding box center [63, 598] width 44 height 32
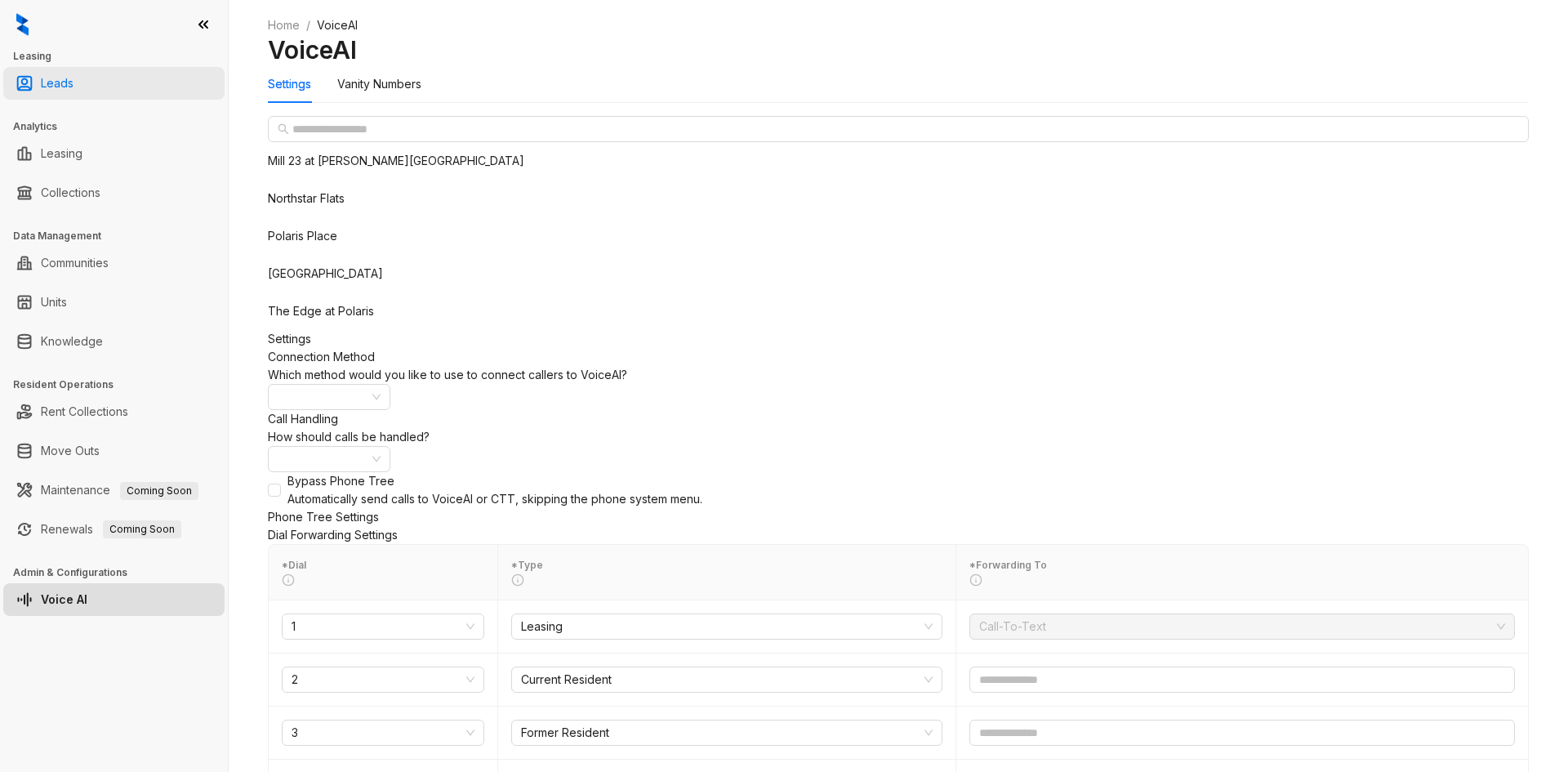
click at [74, 83] on link "Leads" at bounding box center [57, 82] width 32 height 32
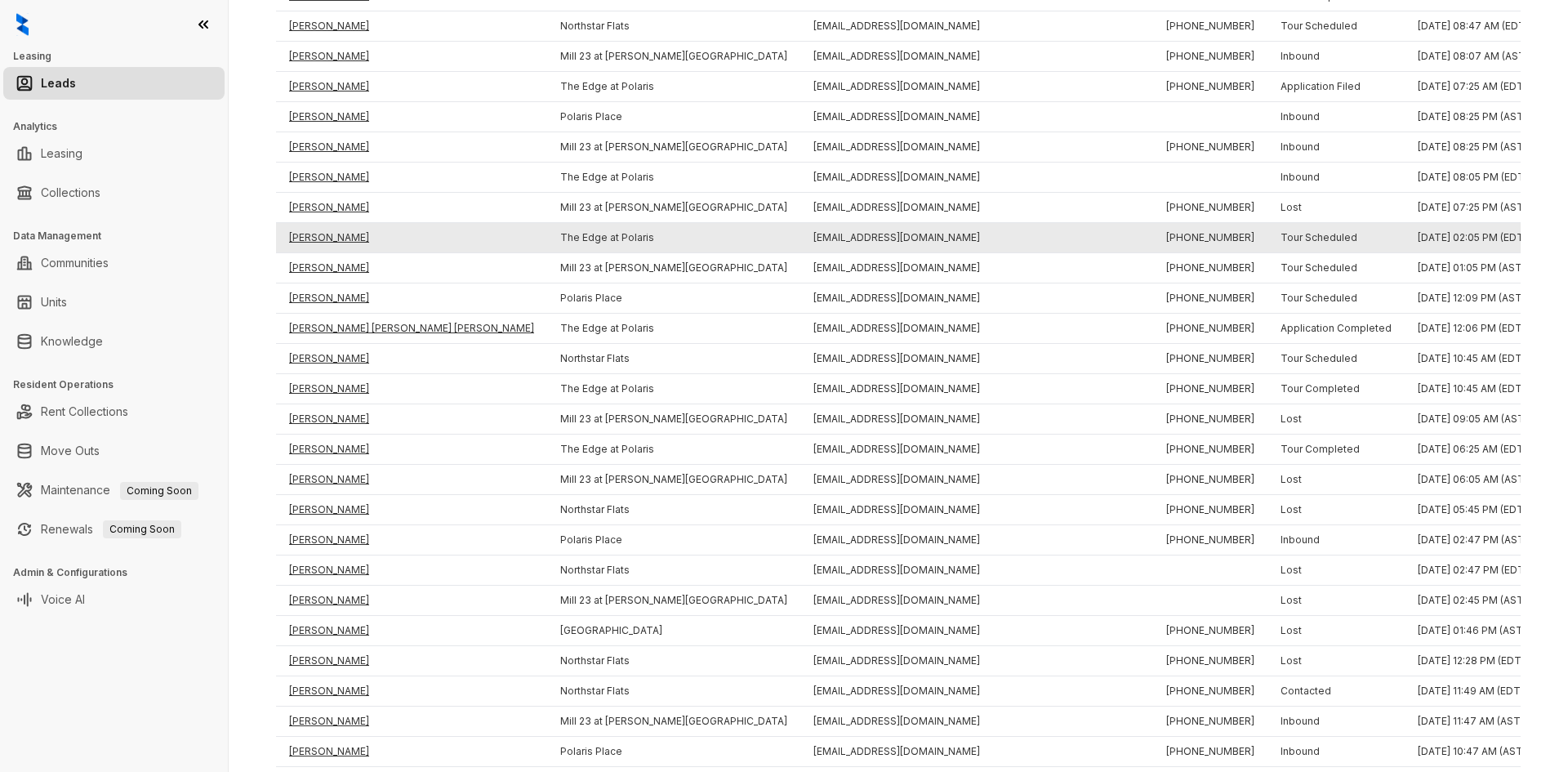
scroll to position [327, 0]
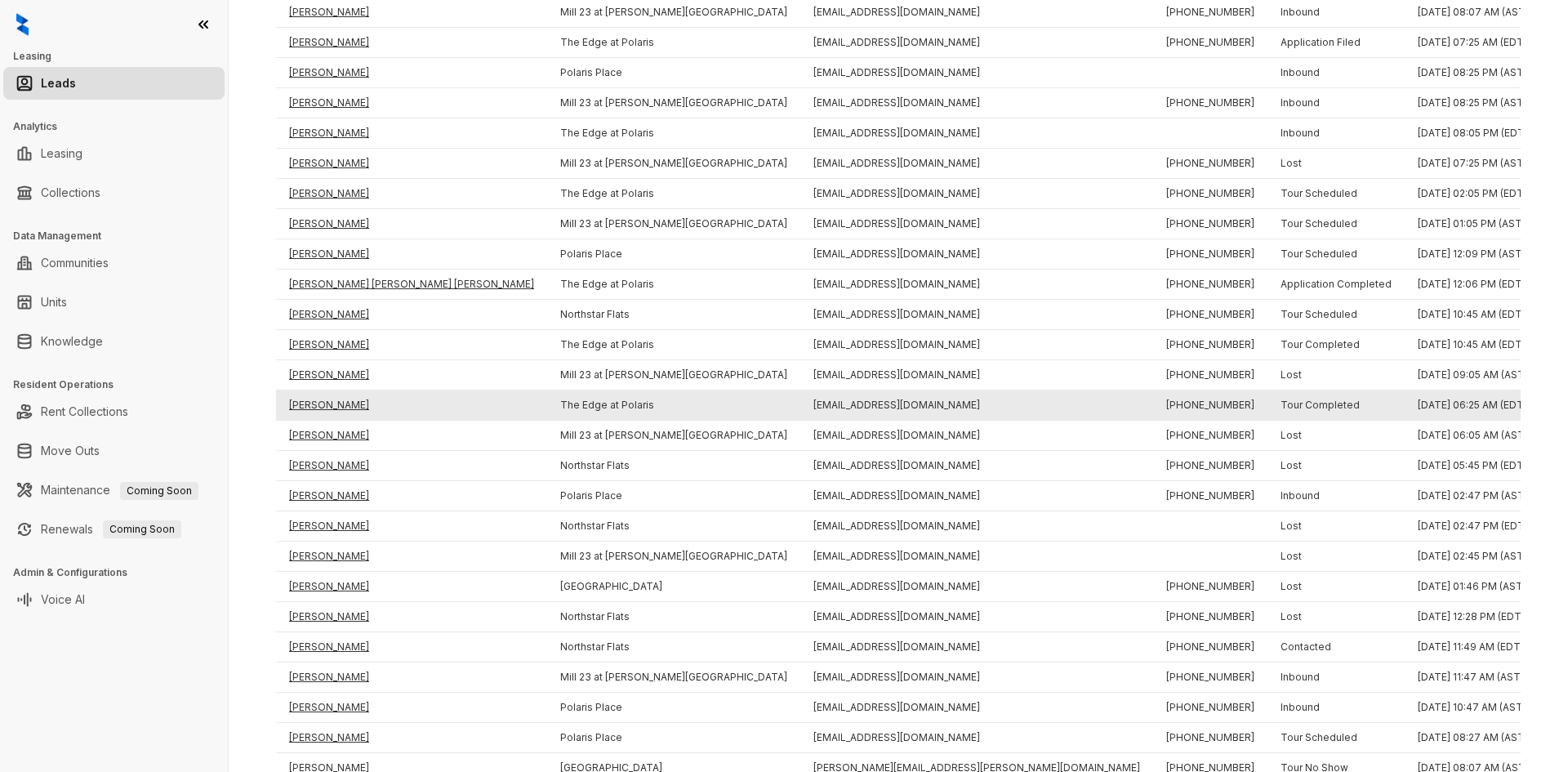
click at [333, 401] on td "Danielle Doggett" at bounding box center [411, 405] width 271 height 30
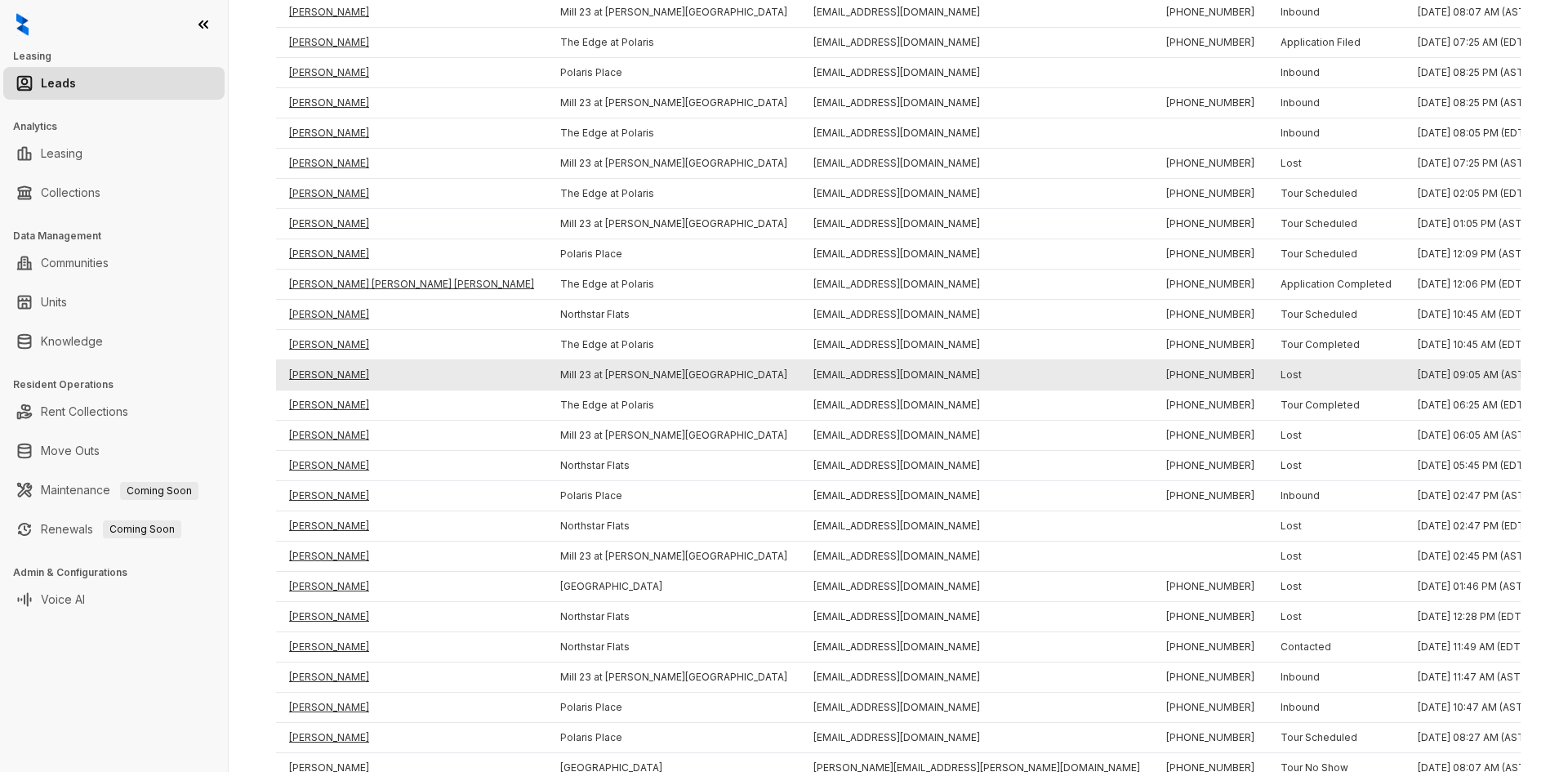
click at [312, 369] on td "Koal Lester" at bounding box center [411, 375] width 271 height 30
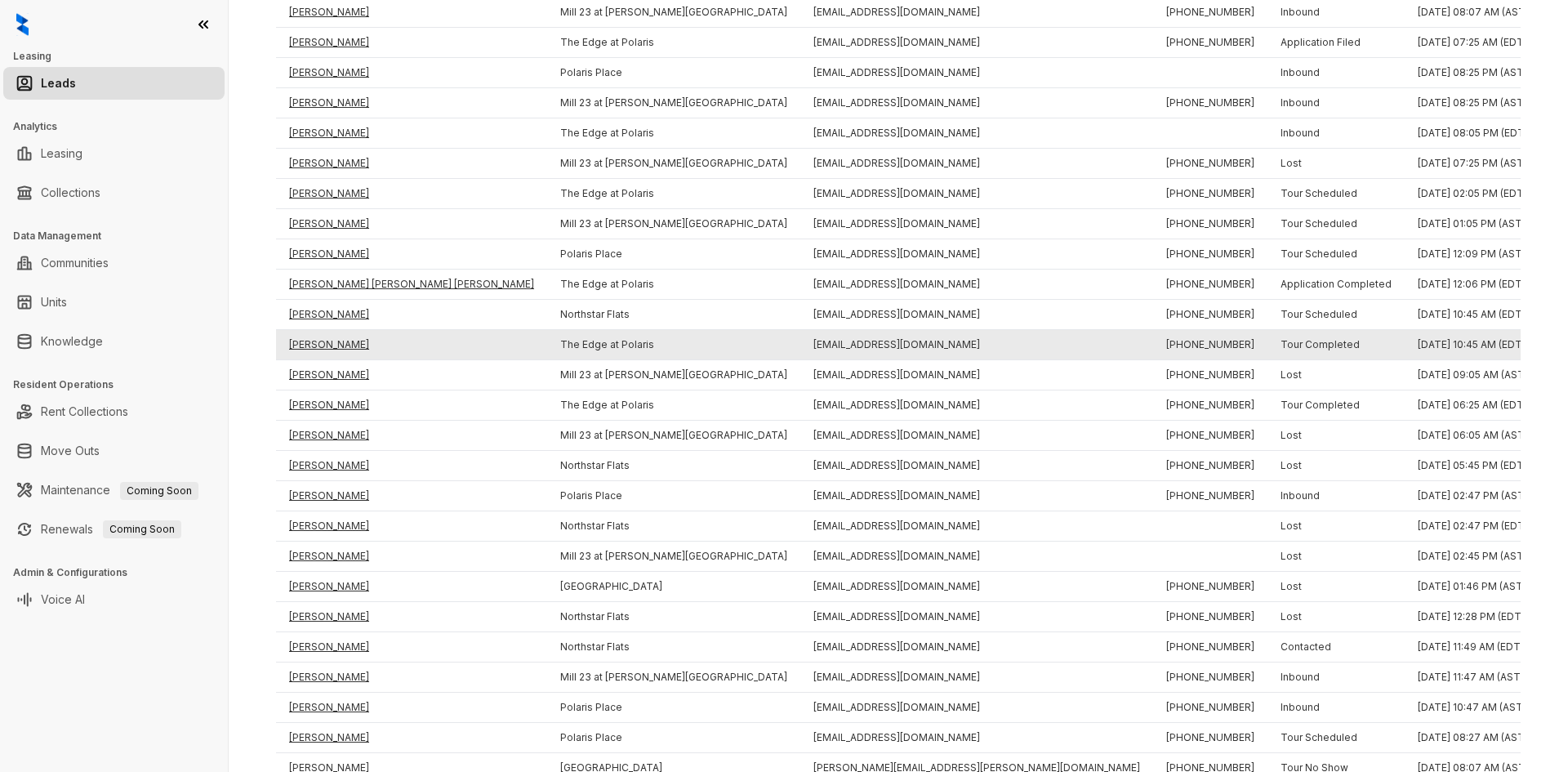
click at [309, 347] on td "Matt Amos" at bounding box center [411, 344] width 271 height 30
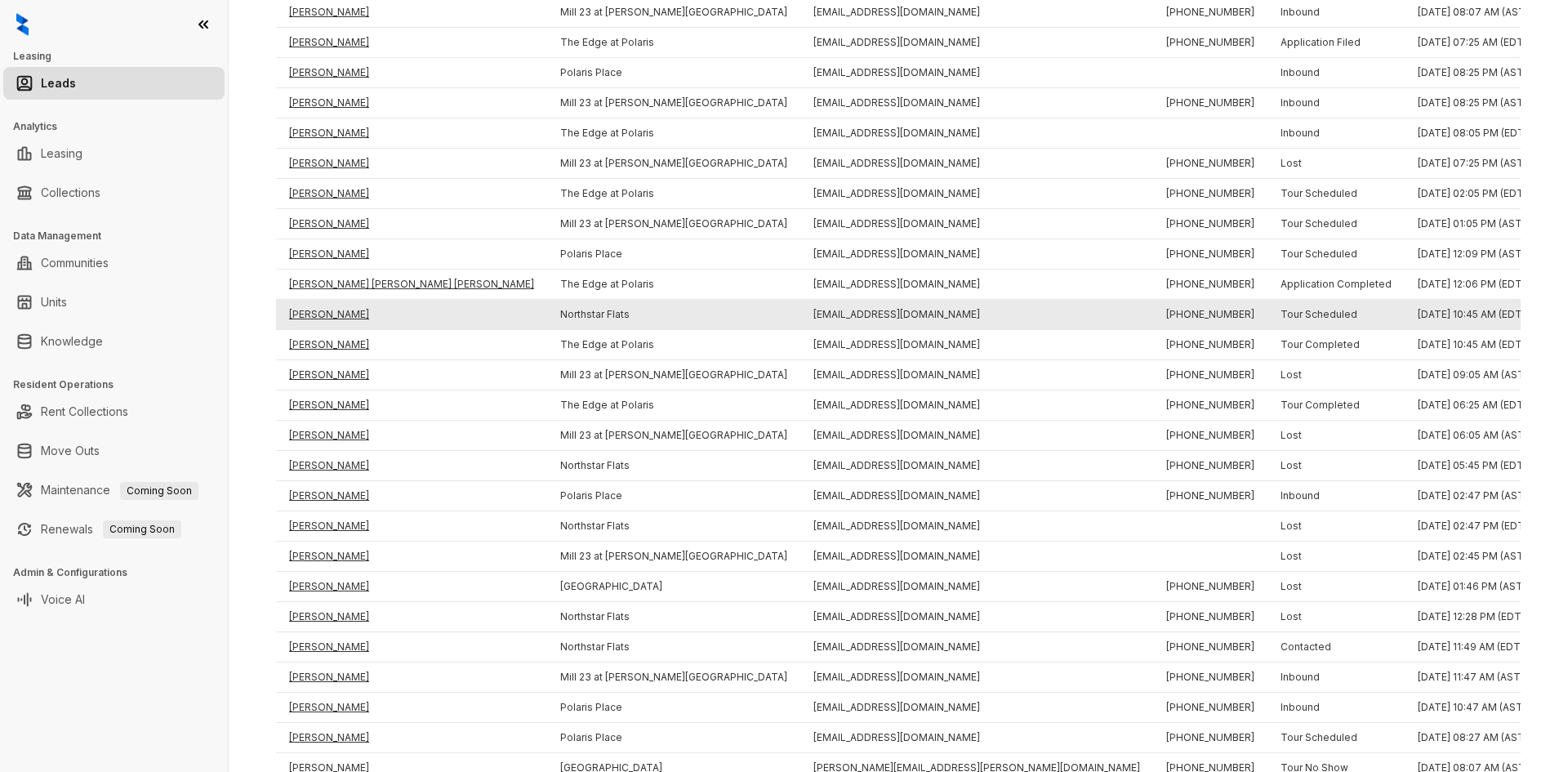
click at [304, 309] on td "Corey Horn" at bounding box center [411, 314] width 271 height 30
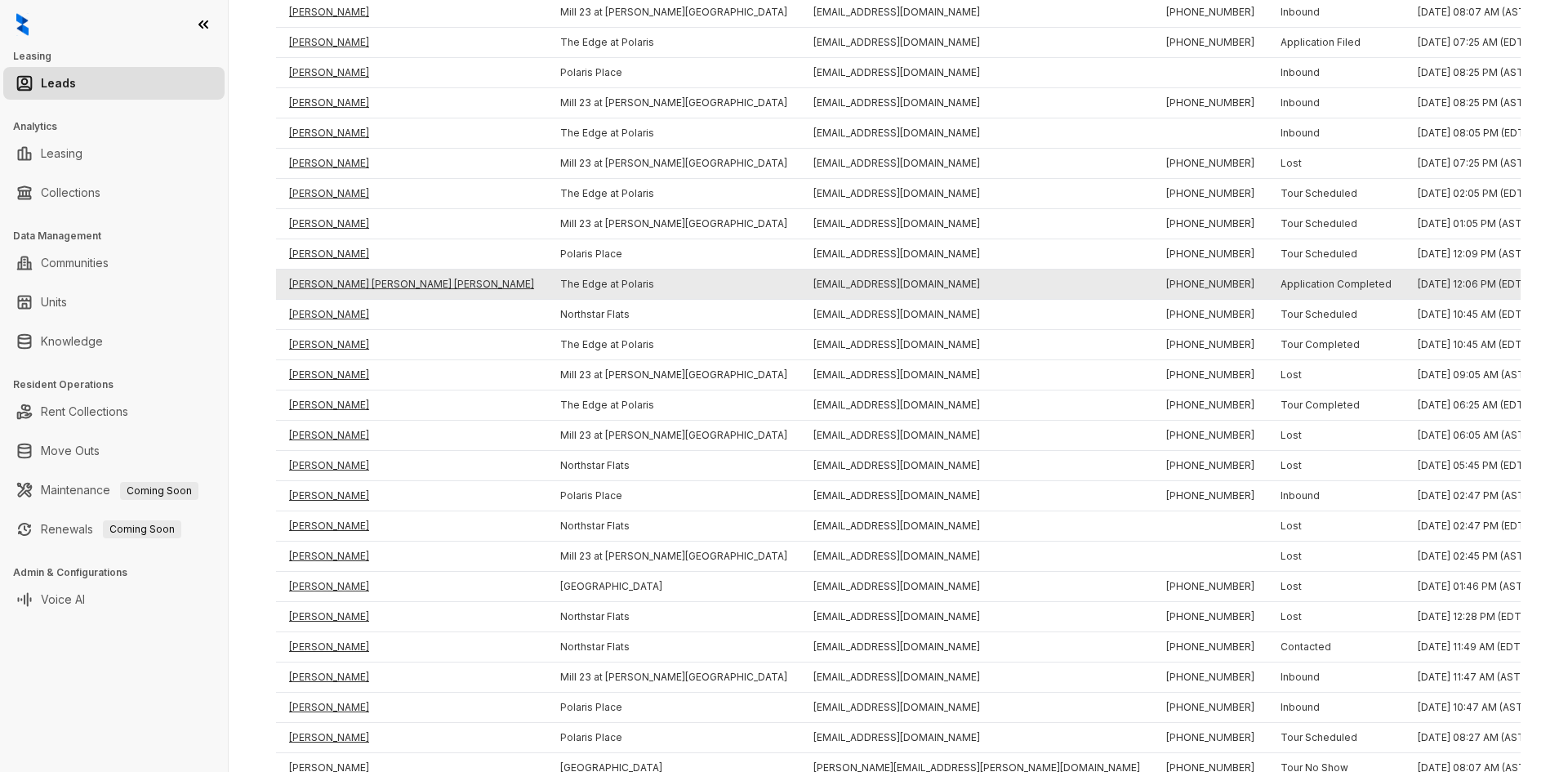
click at [311, 282] on td "Mostafa Osama Mohamed Fathy Mohamed Al Hassan" at bounding box center [411, 284] width 271 height 30
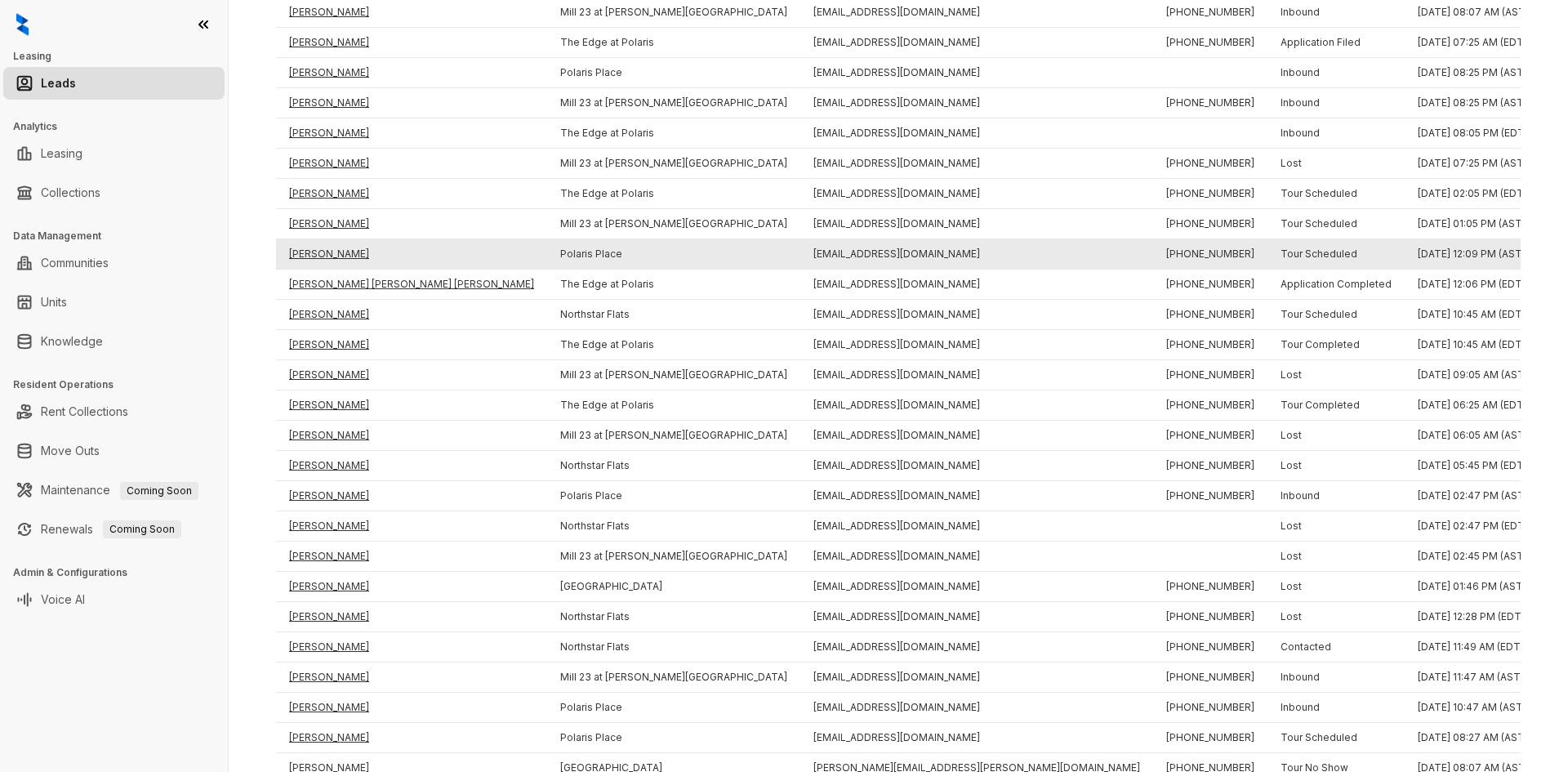
click at [319, 247] on td "Marjorie Brown" at bounding box center [411, 254] width 271 height 30
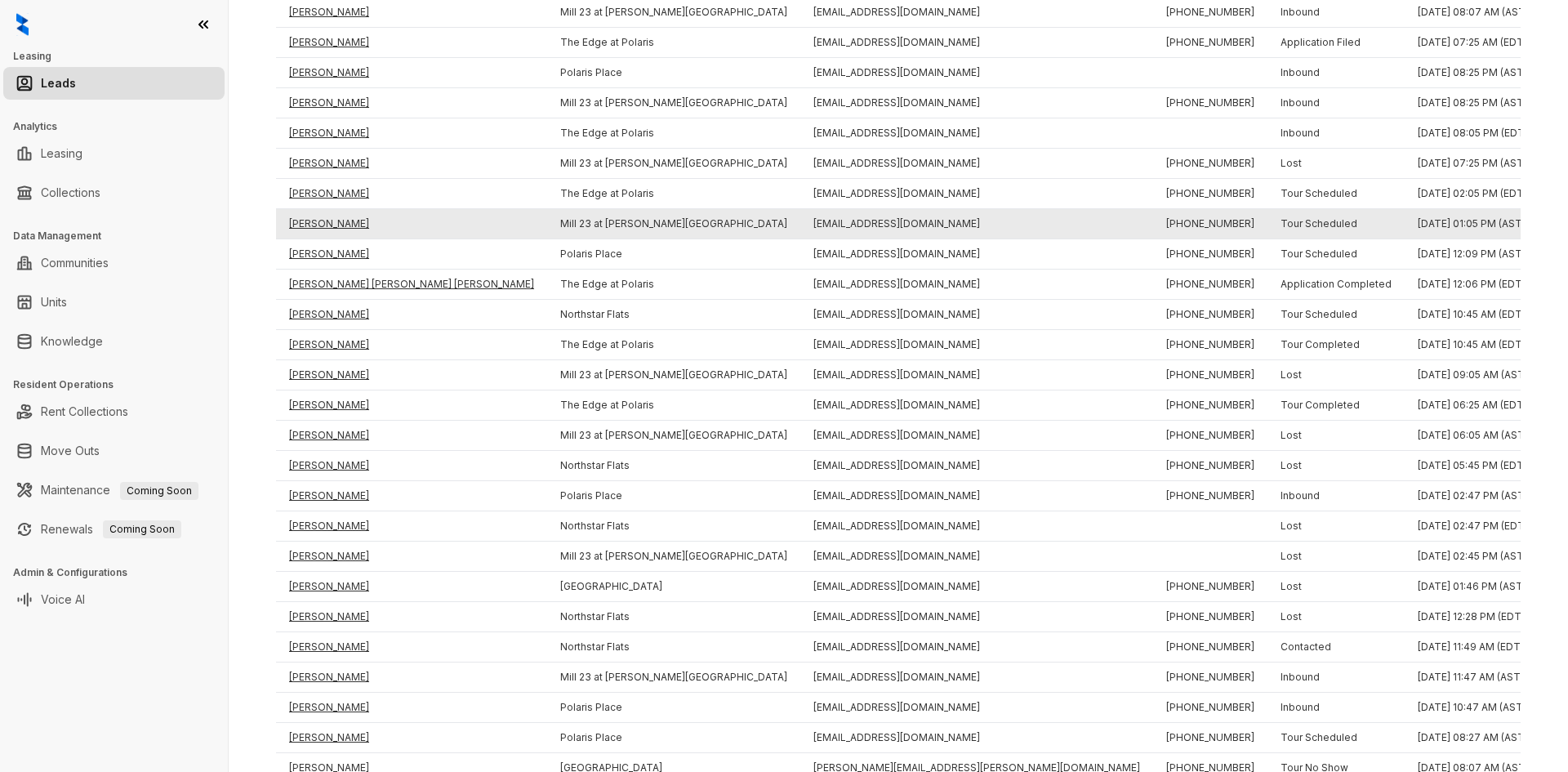
click at [314, 227] on td "Wyatt Smith" at bounding box center [411, 224] width 271 height 30
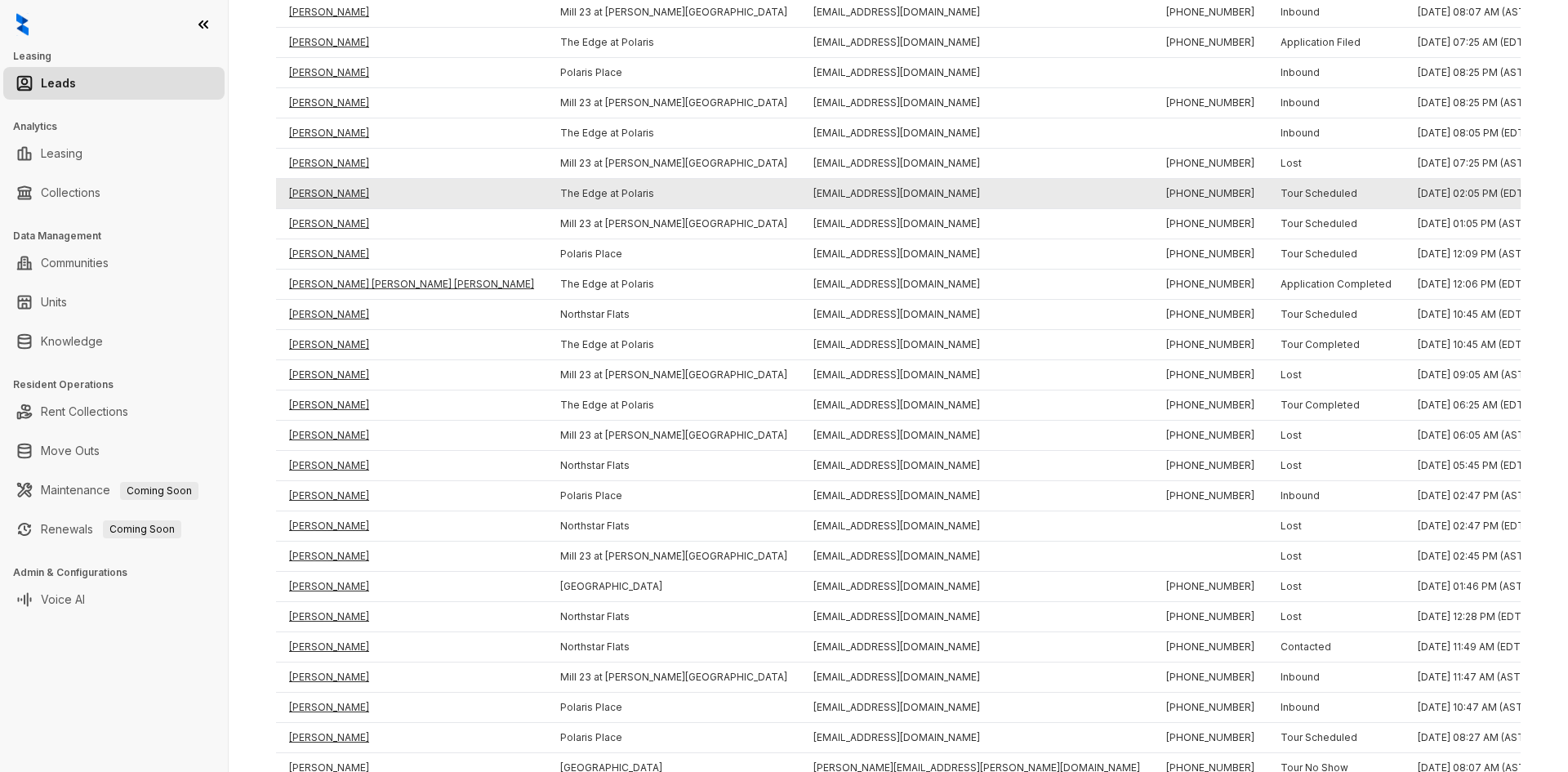
click at [319, 184] on td "William Cunnings" at bounding box center [411, 193] width 271 height 30
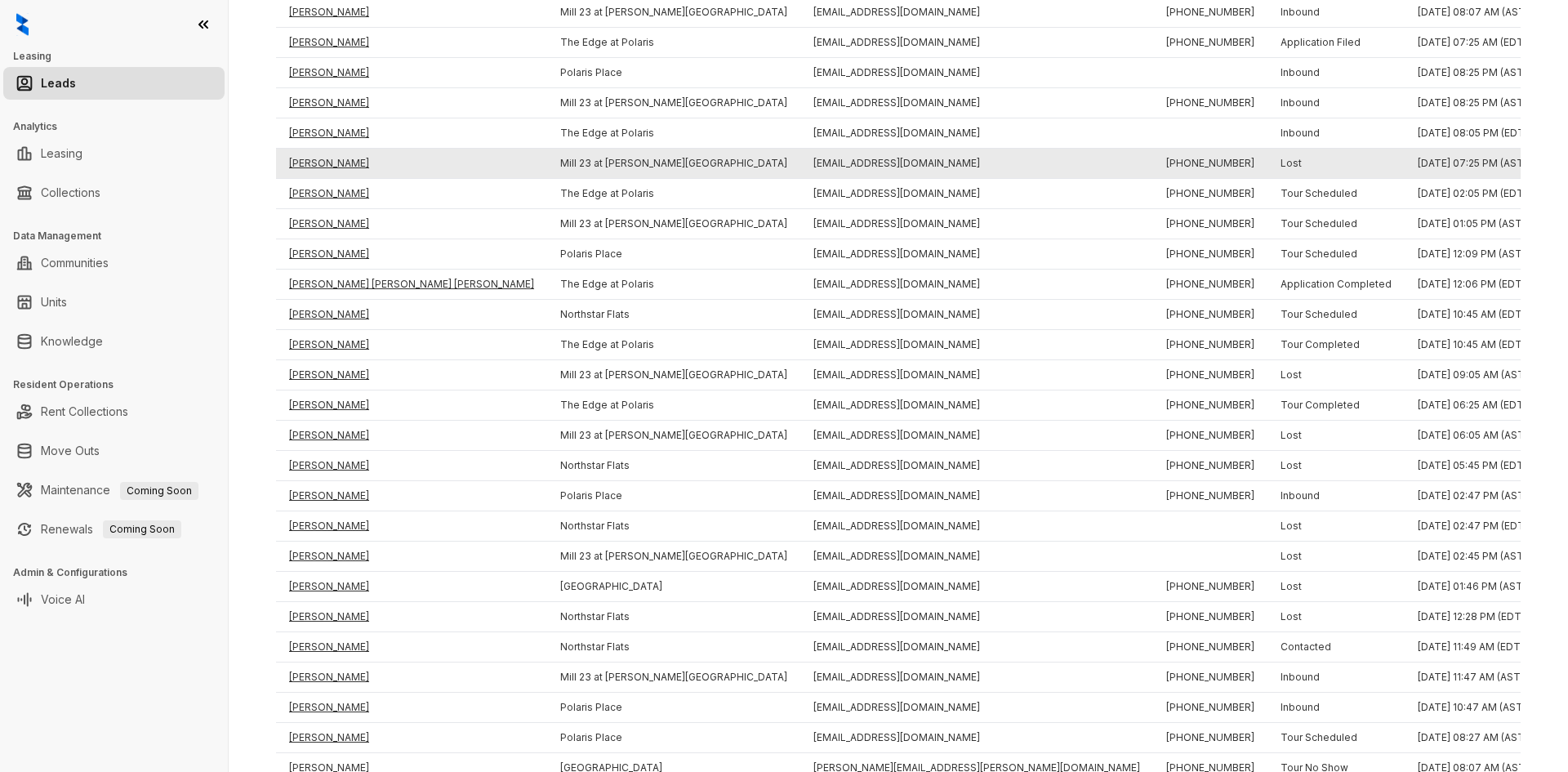
click at [319, 162] on td "Gabriel Randall" at bounding box center [411, 163] width 271 height 30
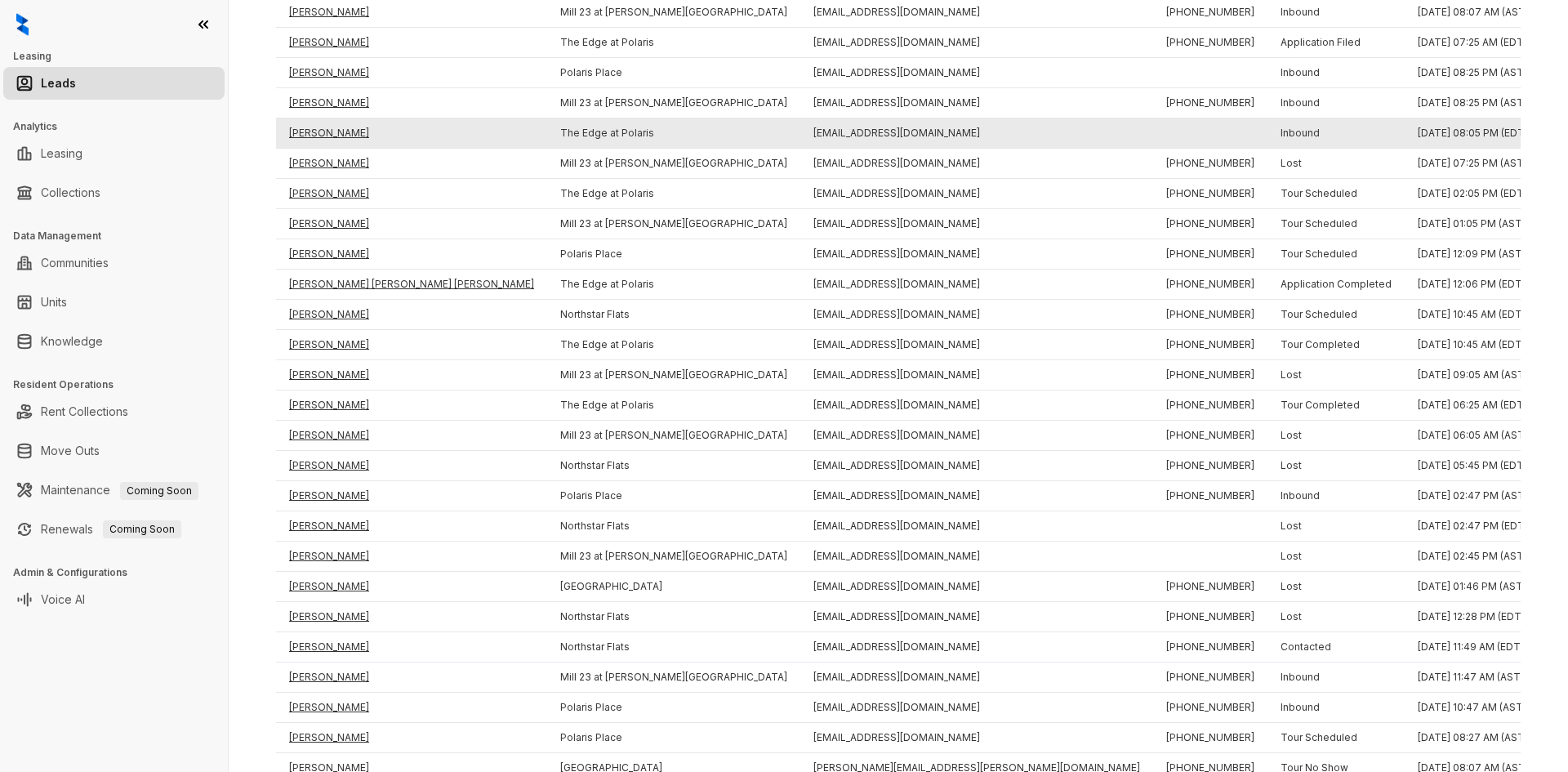
click at [313, 132] on td "Angelo Stevens" at bounding box center [411, 133] width 271 height 30
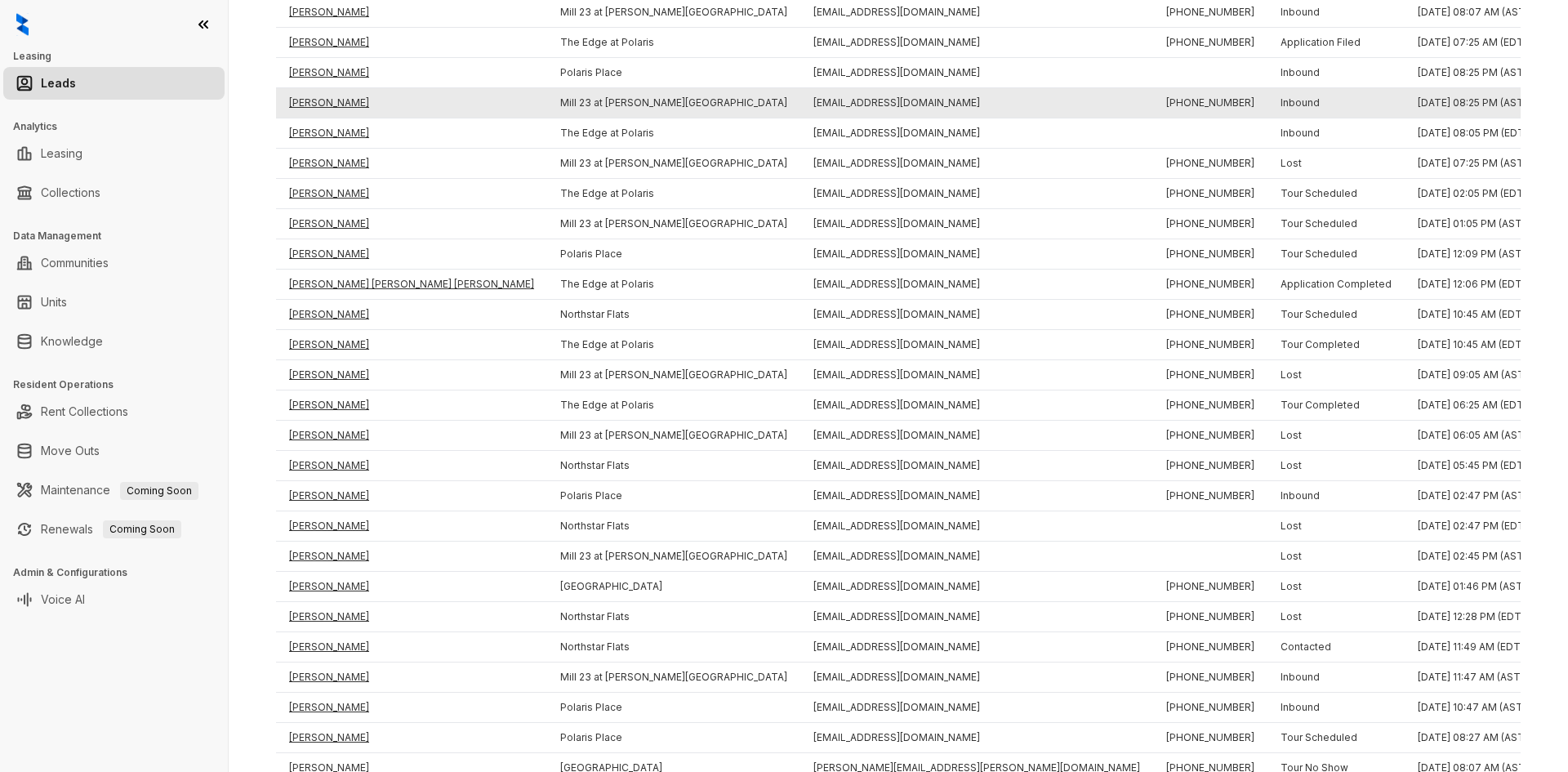
click at [316, 100] on td "Kelvin Craighead" at bounding box center [411, 103] width 271 height 30
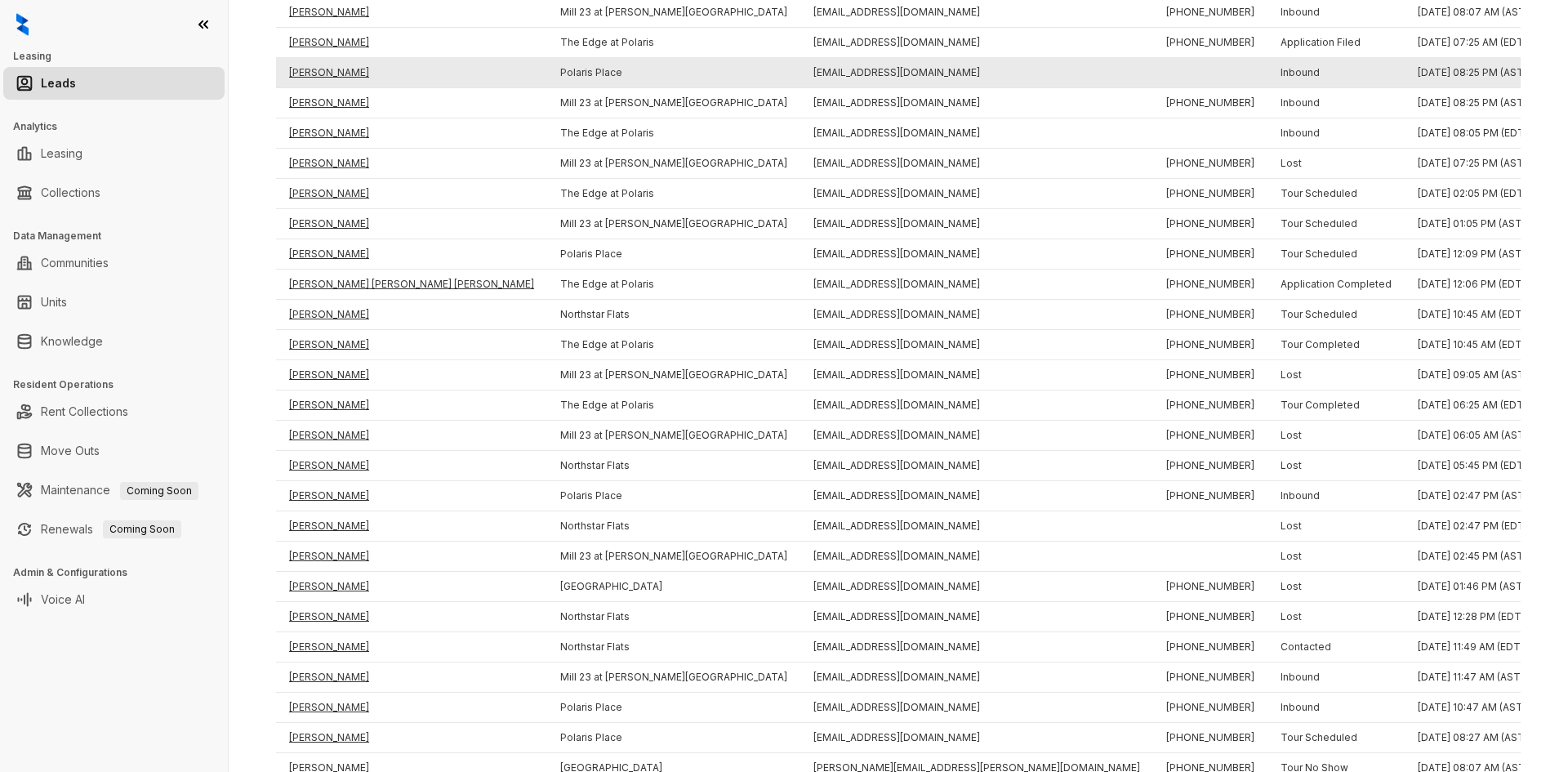
click at [316, 71] on td "Angelo Stevens" at bounding box center [411, 73] width 271 height 30
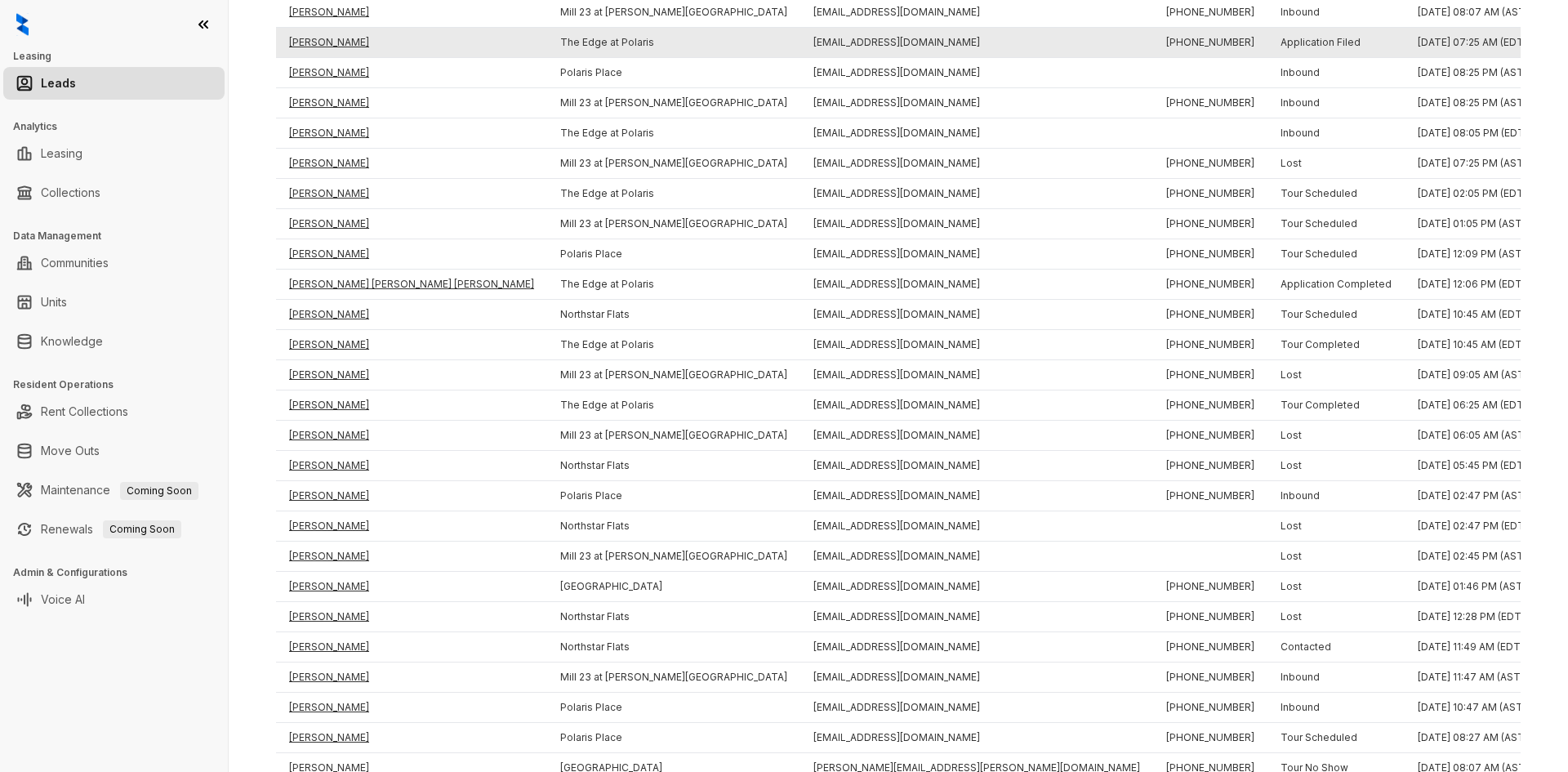
click at [315, 37] on td "Maya Farrell" at bounding box center [411, 42] width 271 height 30
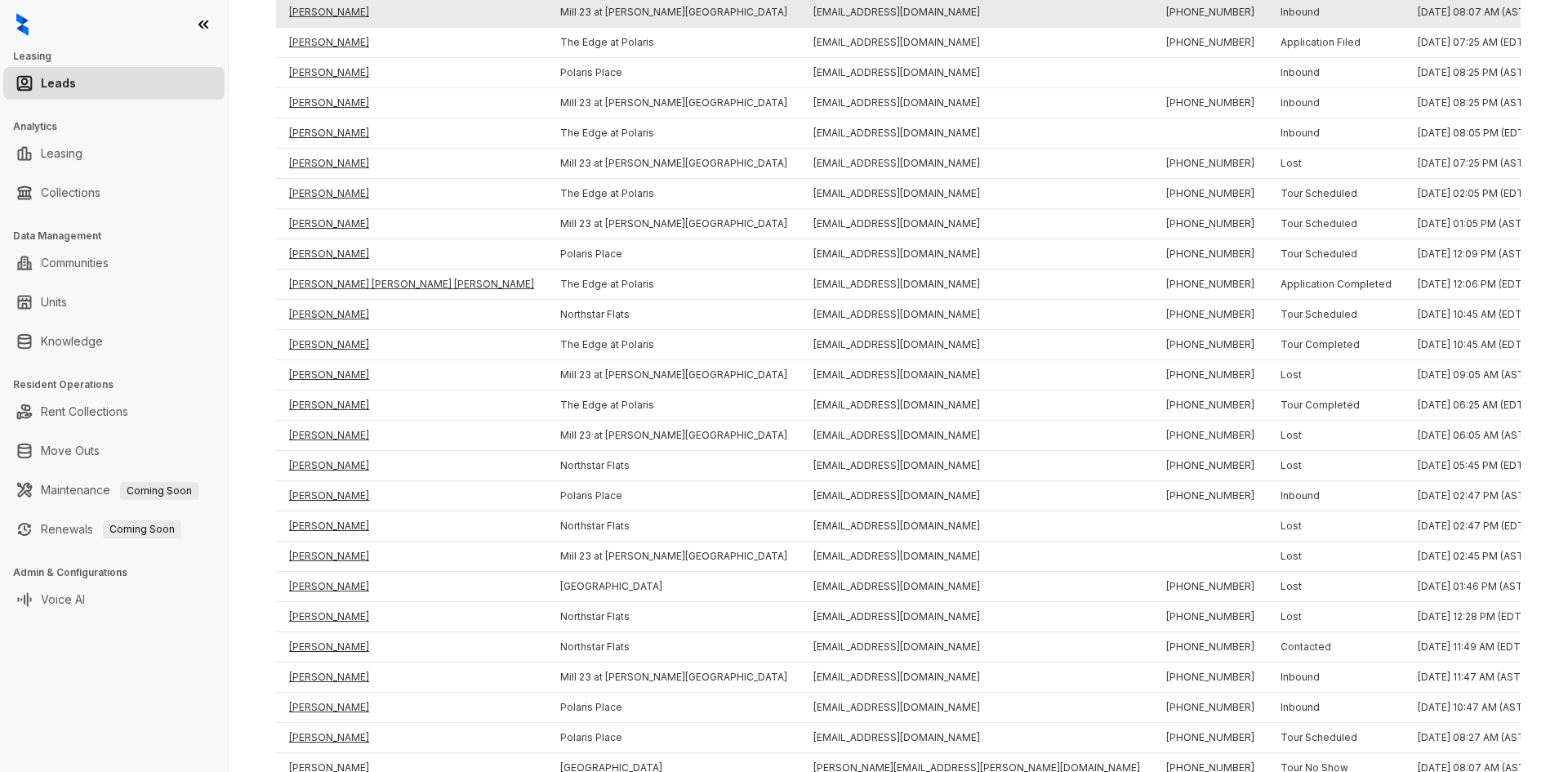
click at [315, 21] on td "Isreal Spears" at bounding box center [411, 13] width 271 height 30
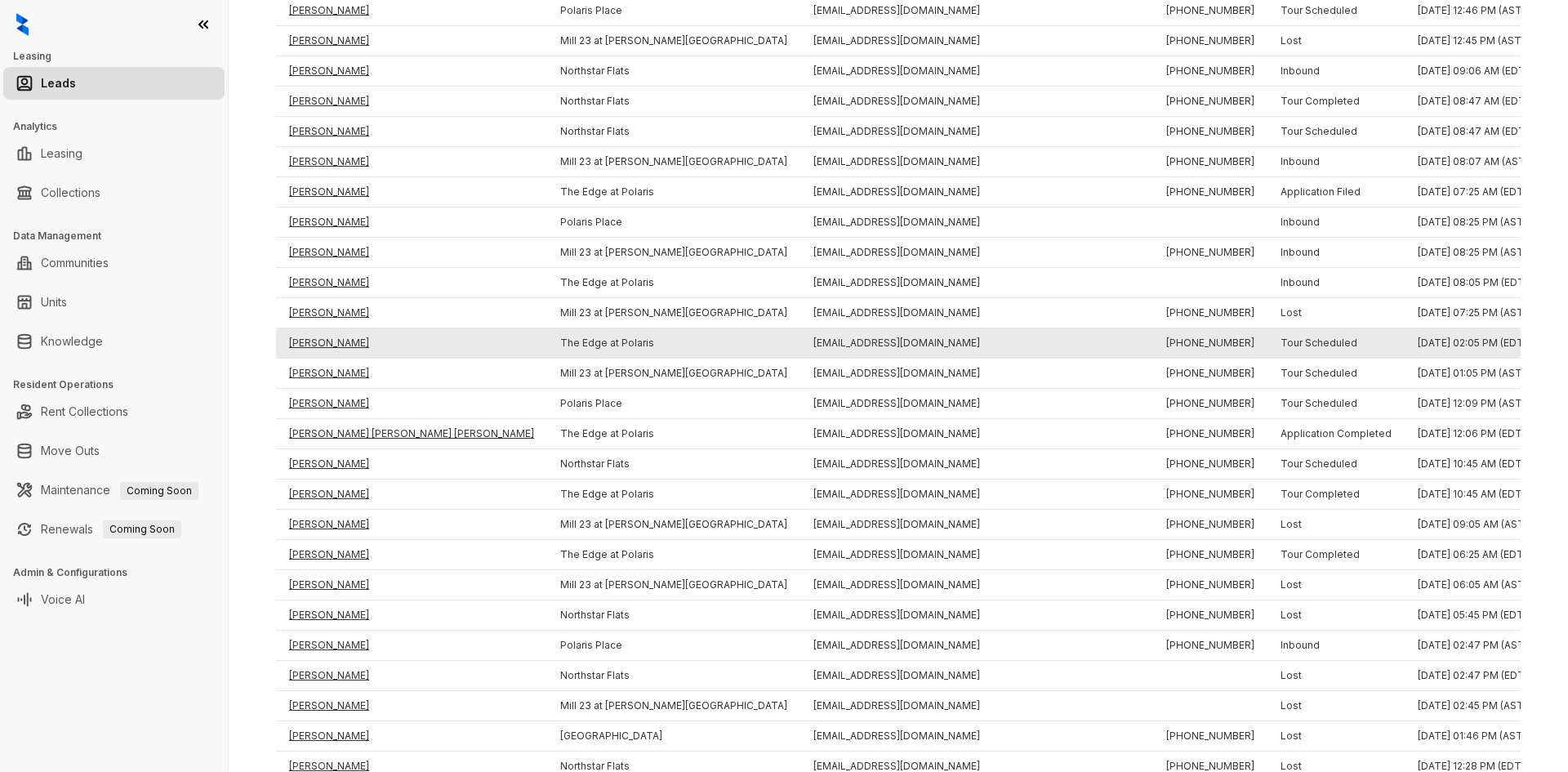
scroll to position [81, 0]
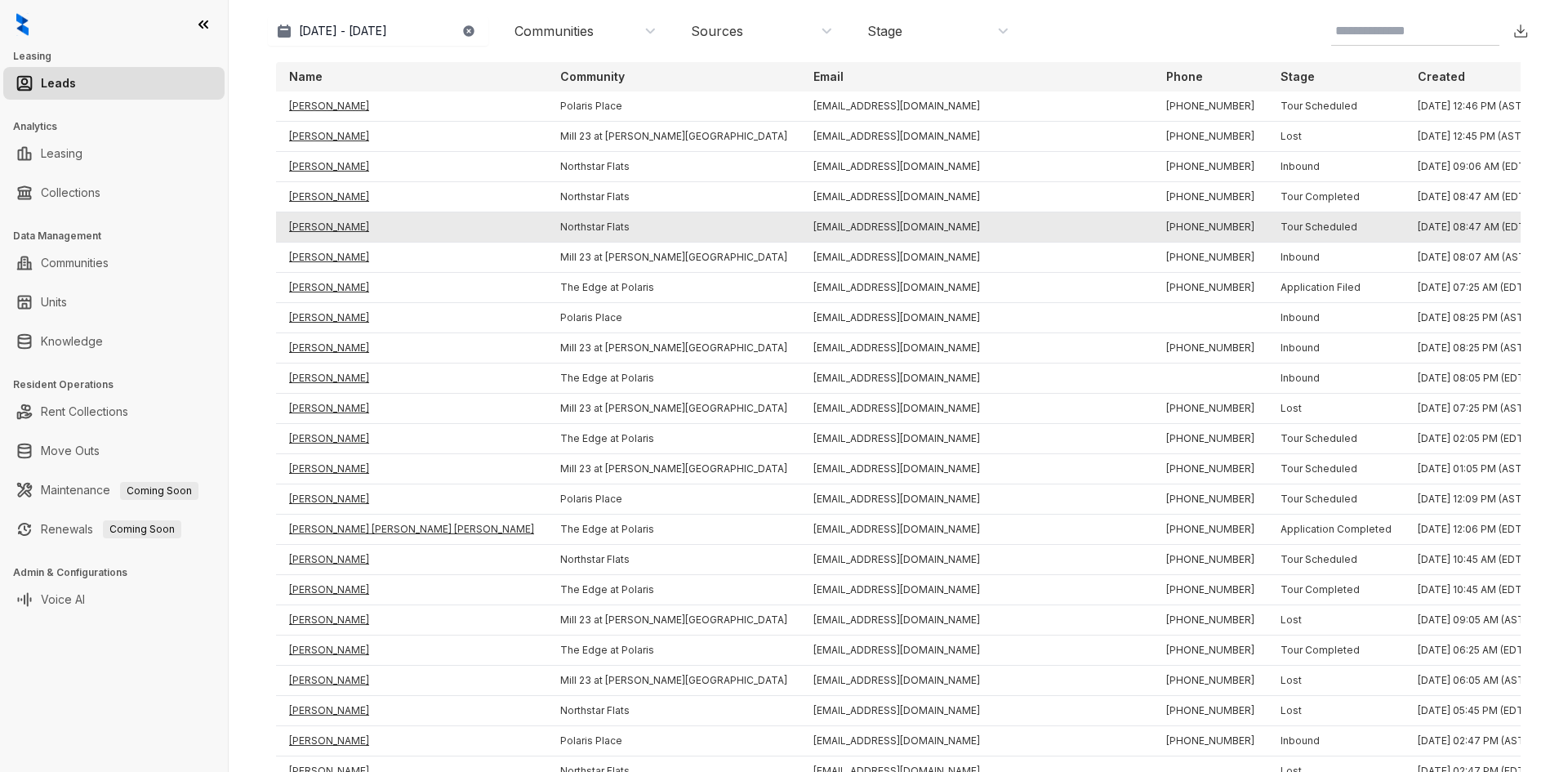
click at [346, 223] on td "Michael Purcell" at bounding box center [411, 227] width 271 height 30
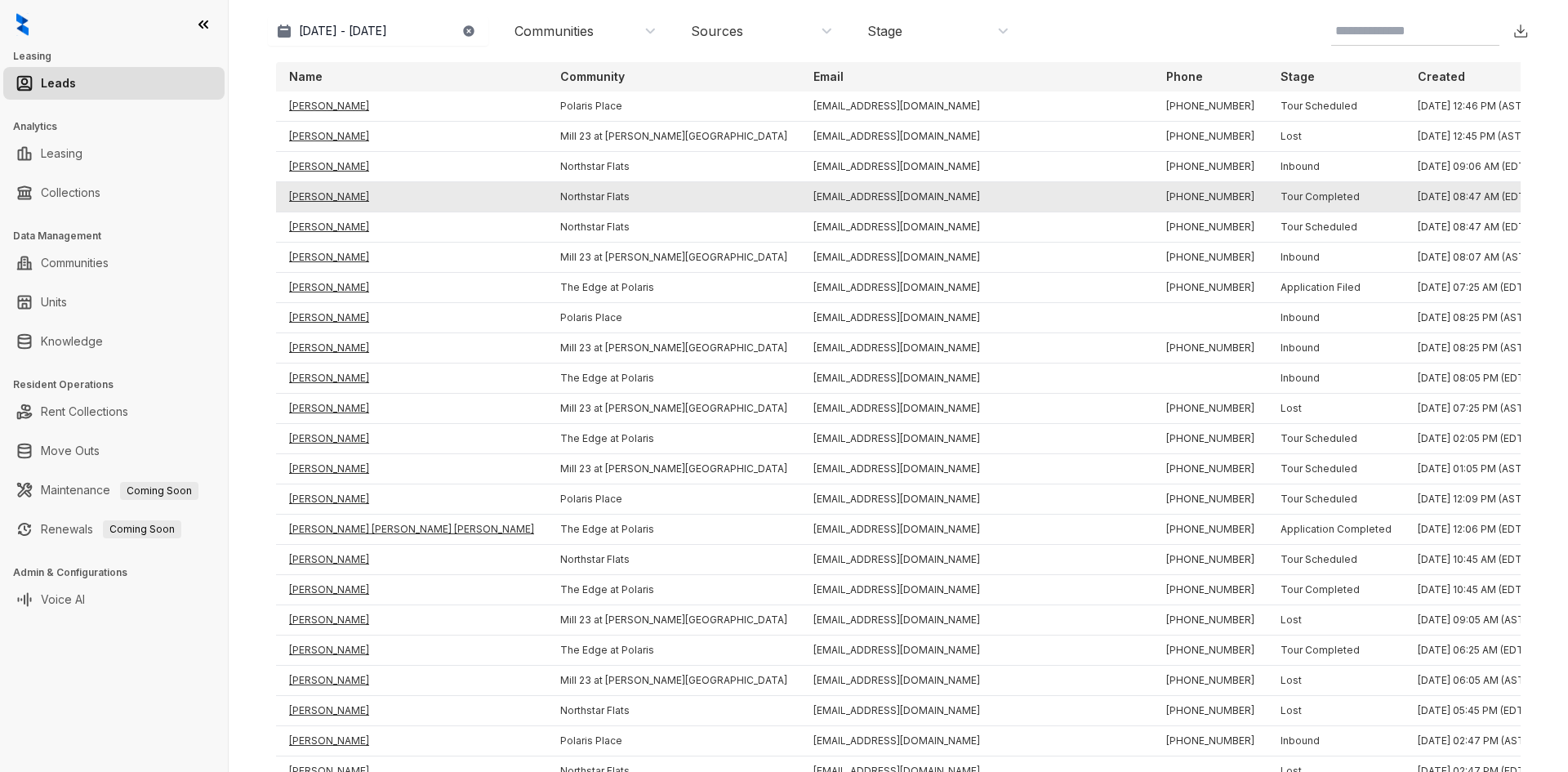
click at [340, 199] on td "Meghan Ruggiero" at bounding box center [411, 197] width 271 height 30
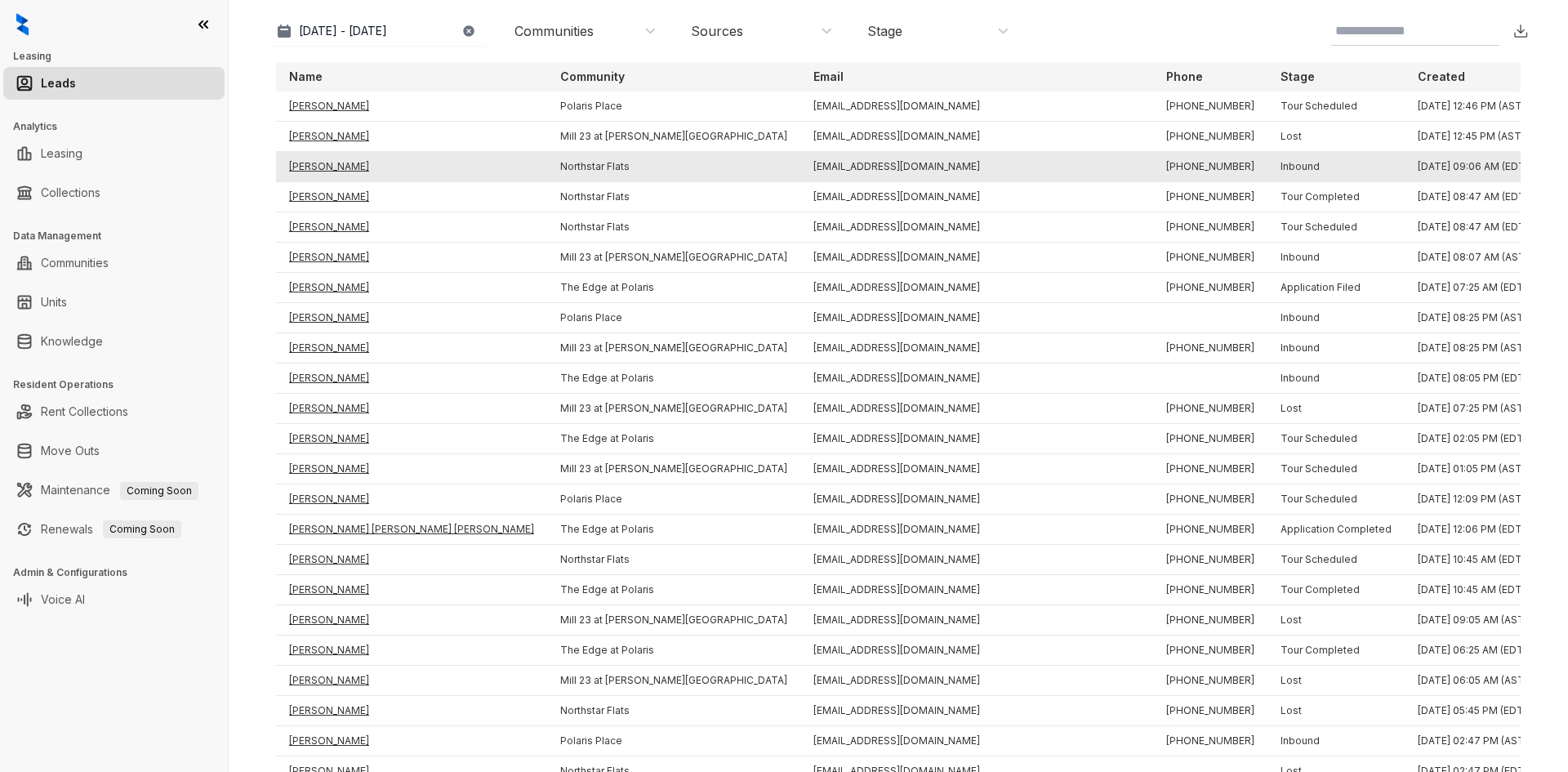
click at [313, 164] on td "Shanon Holsinger" at bounding box center [411, 167] width 271 height 30
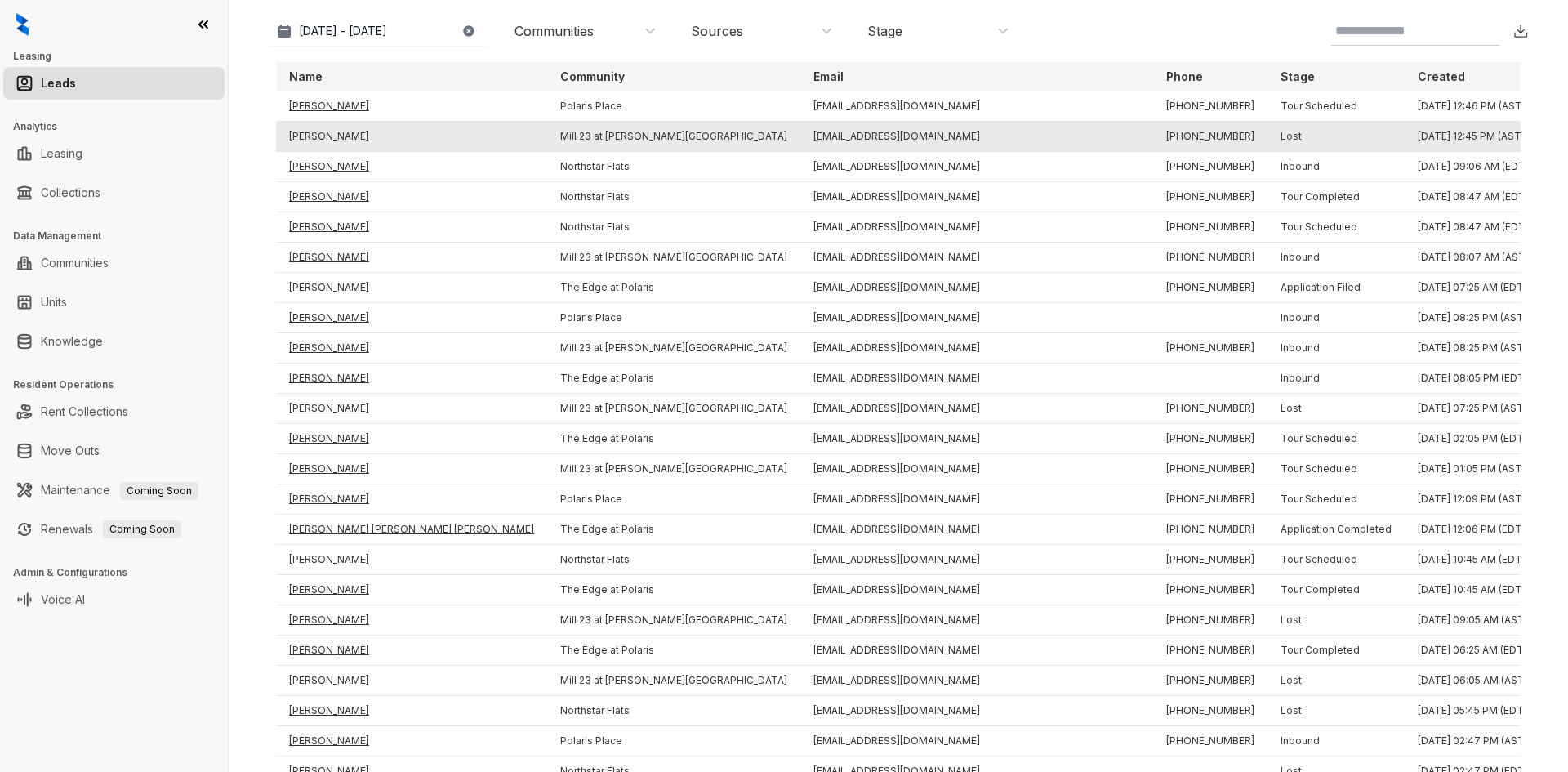
click at [318, 132] on td "Emily Mollett" at bounding box center [411, 136] width 271 height 30
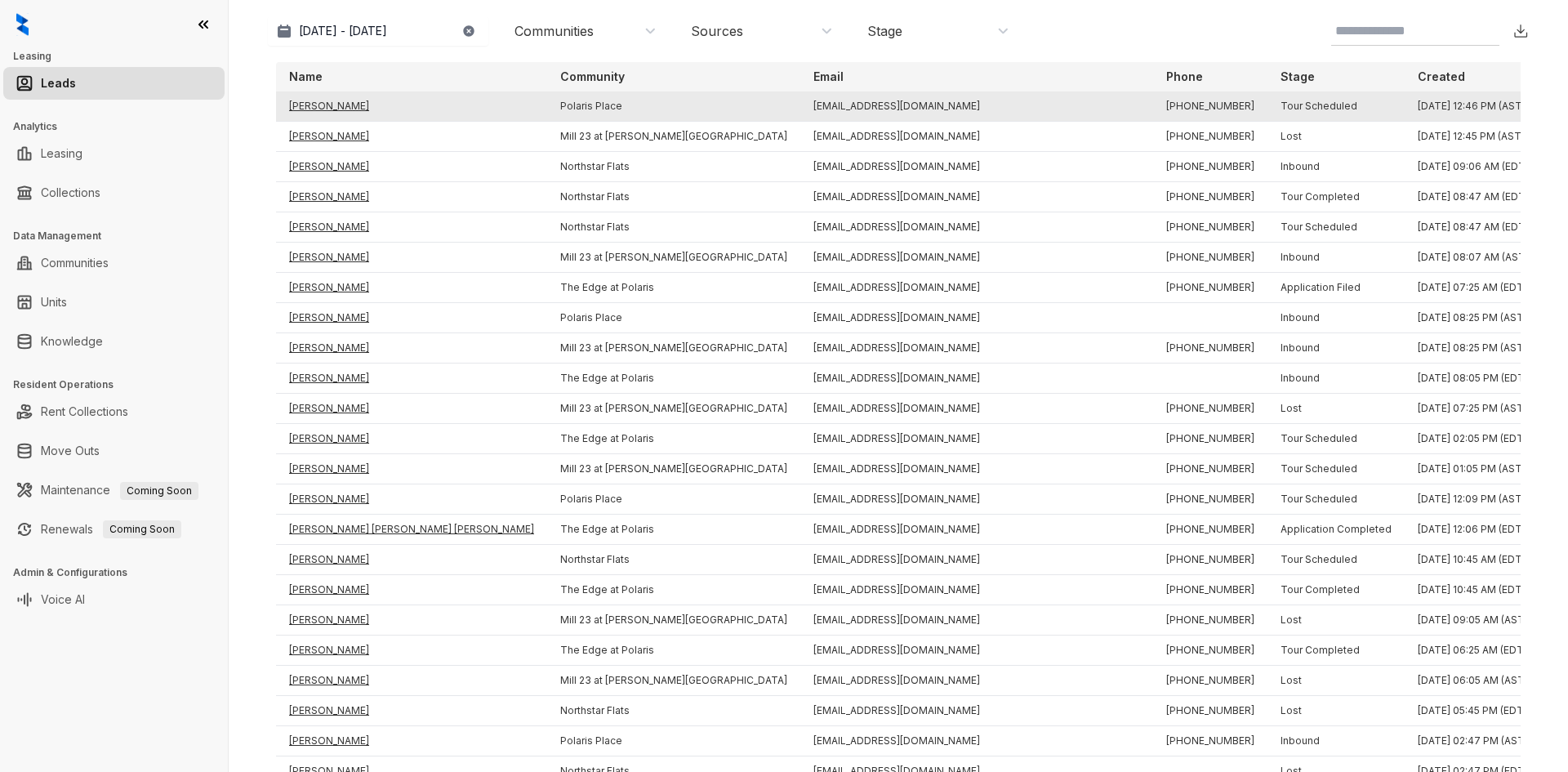
click at [319, 101] on td "Niya Dawson" at bounding box center [411, 106] width 271 height 30
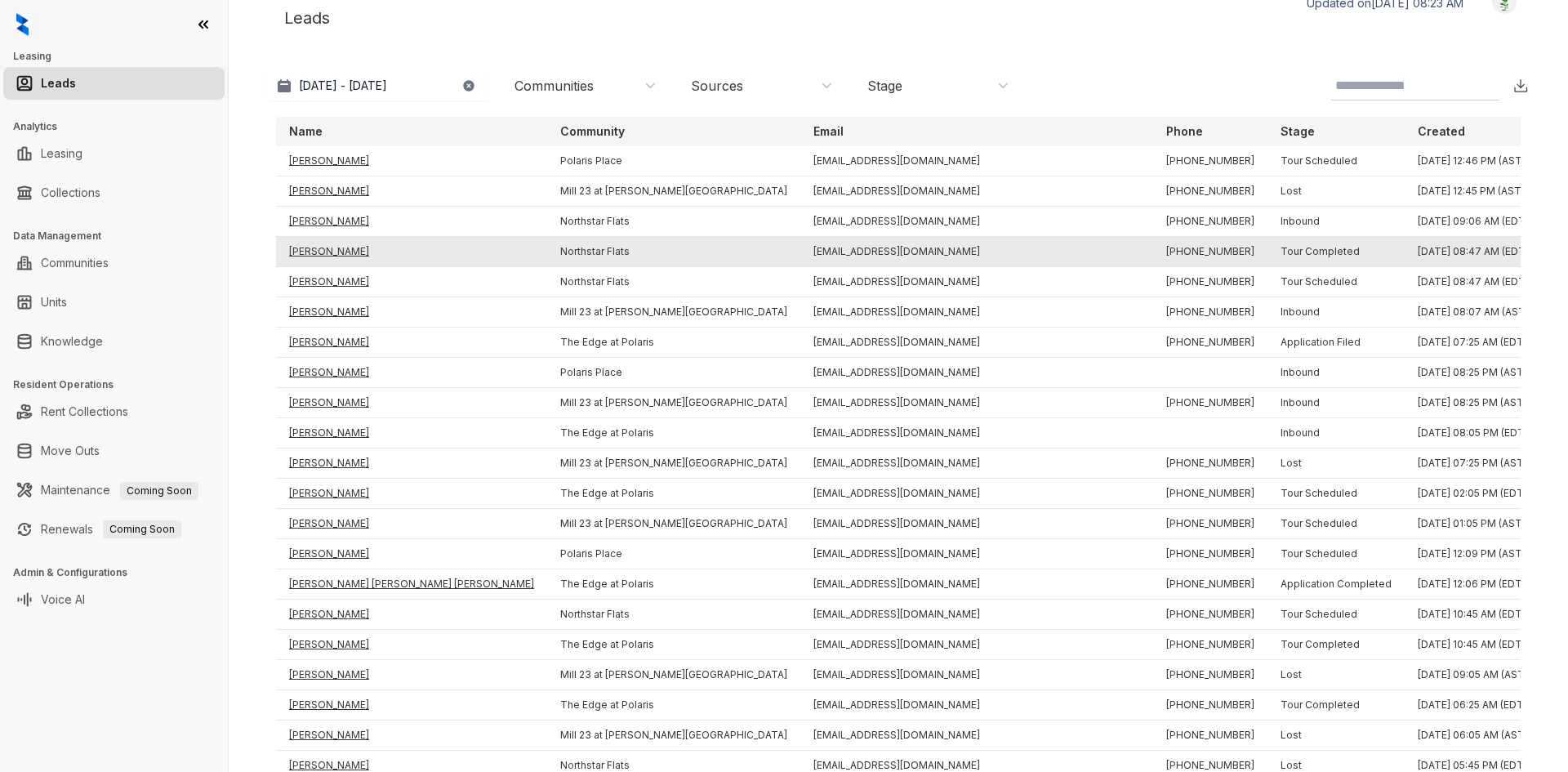
scroll to position [0, 0]
